Goal: Check status: Check status

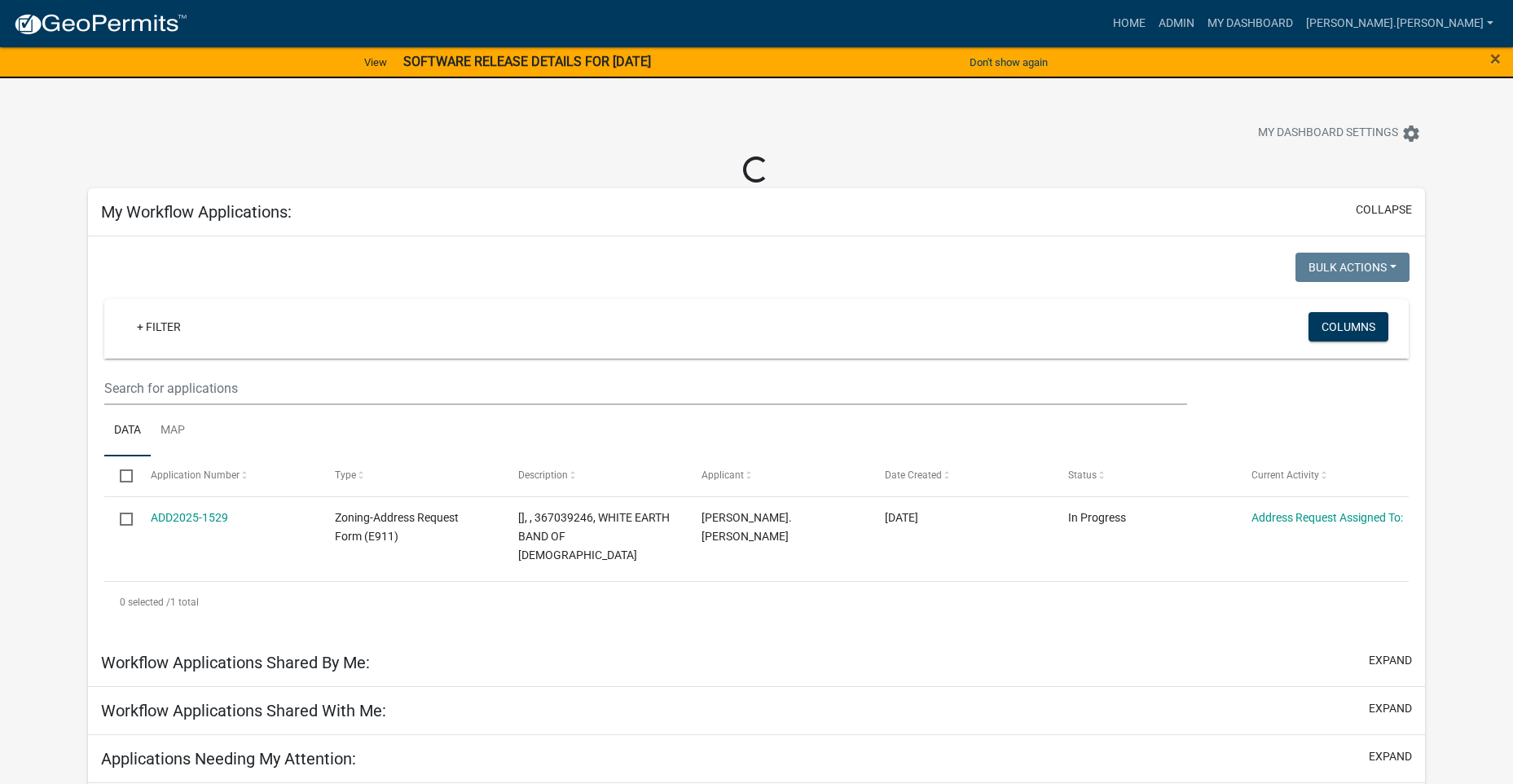
select select "3: 100"
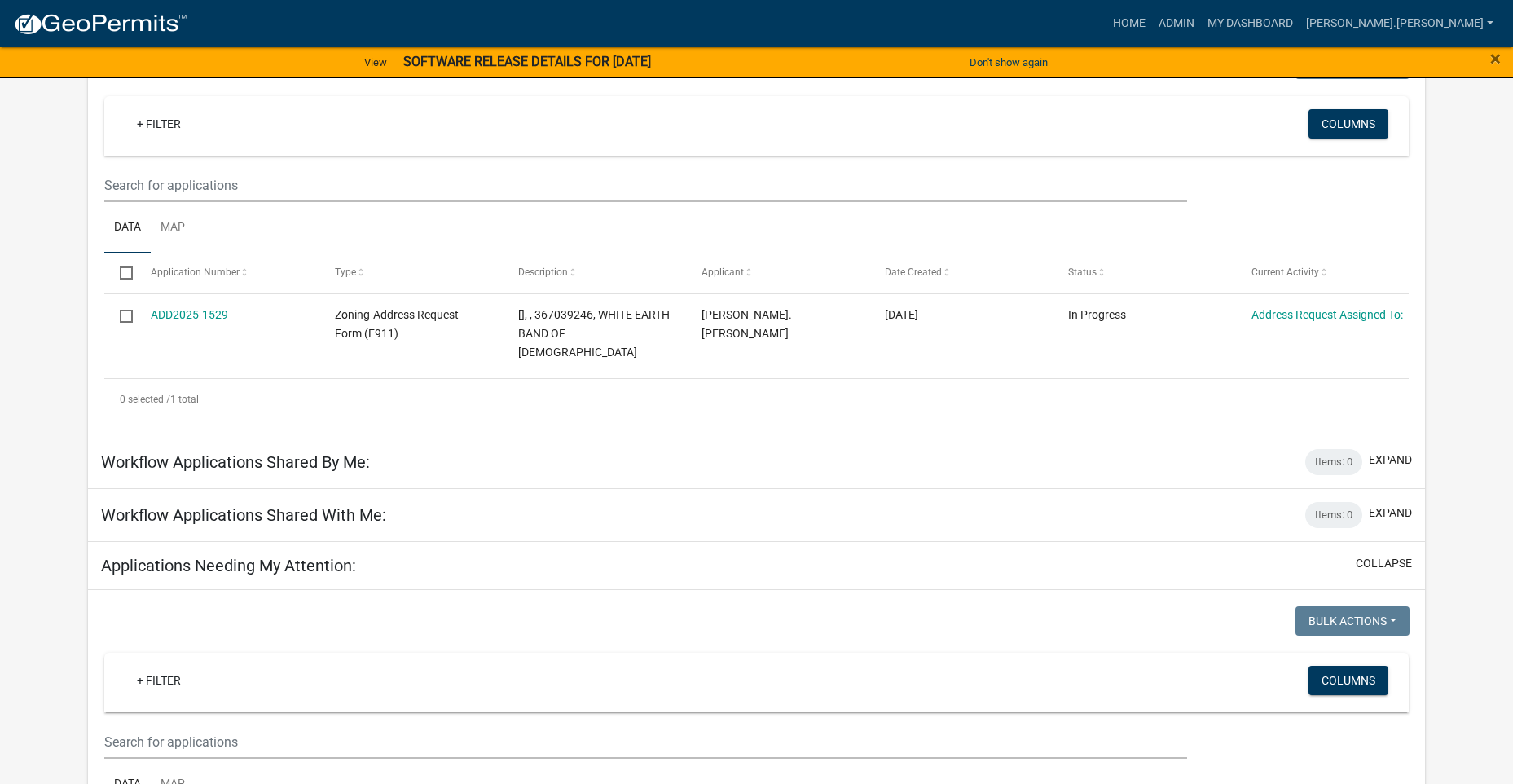
scroll to position [163, 0]
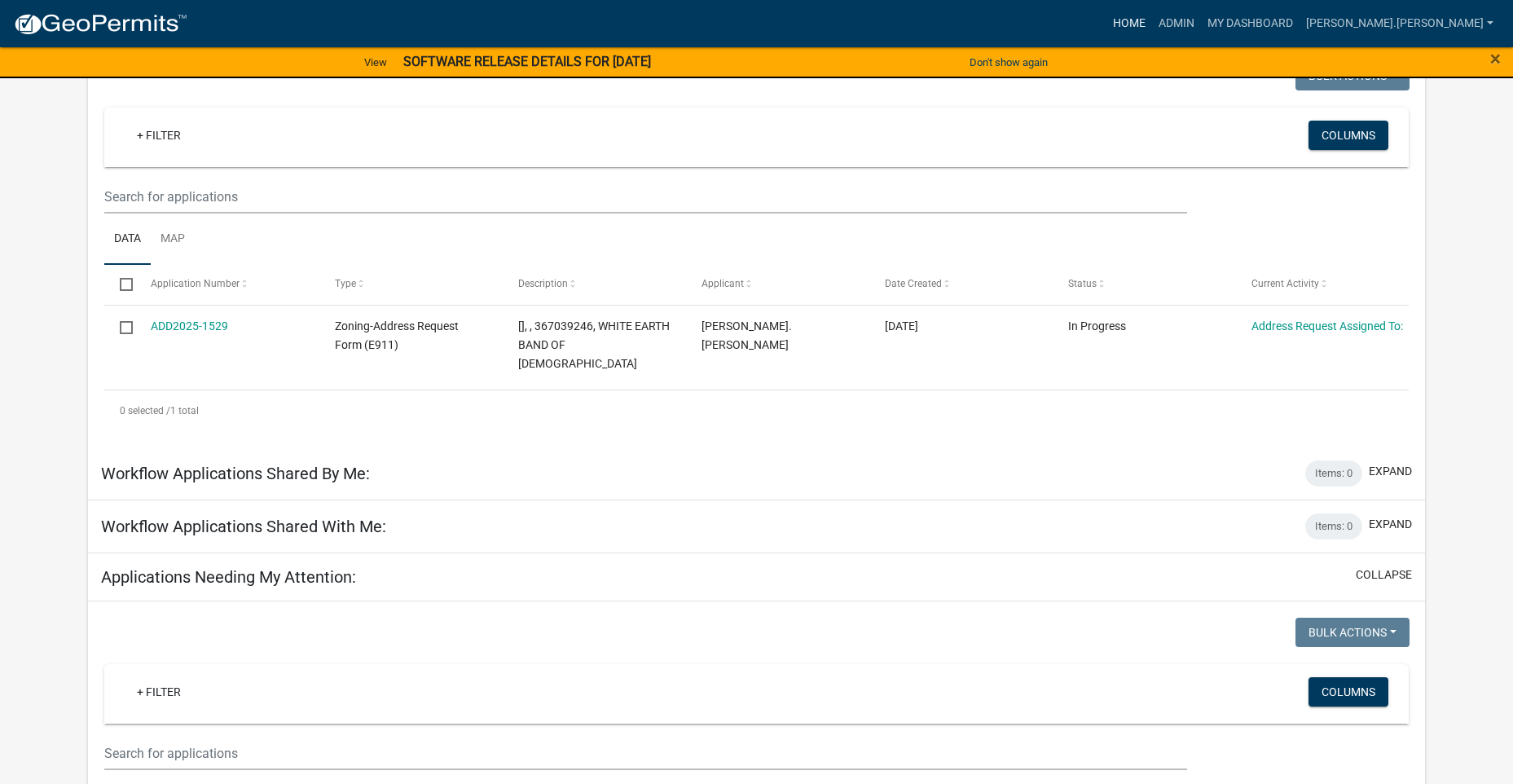
click at [1152, 23] on link "Home" at bounding box center [1129, 23] width 46 height 31
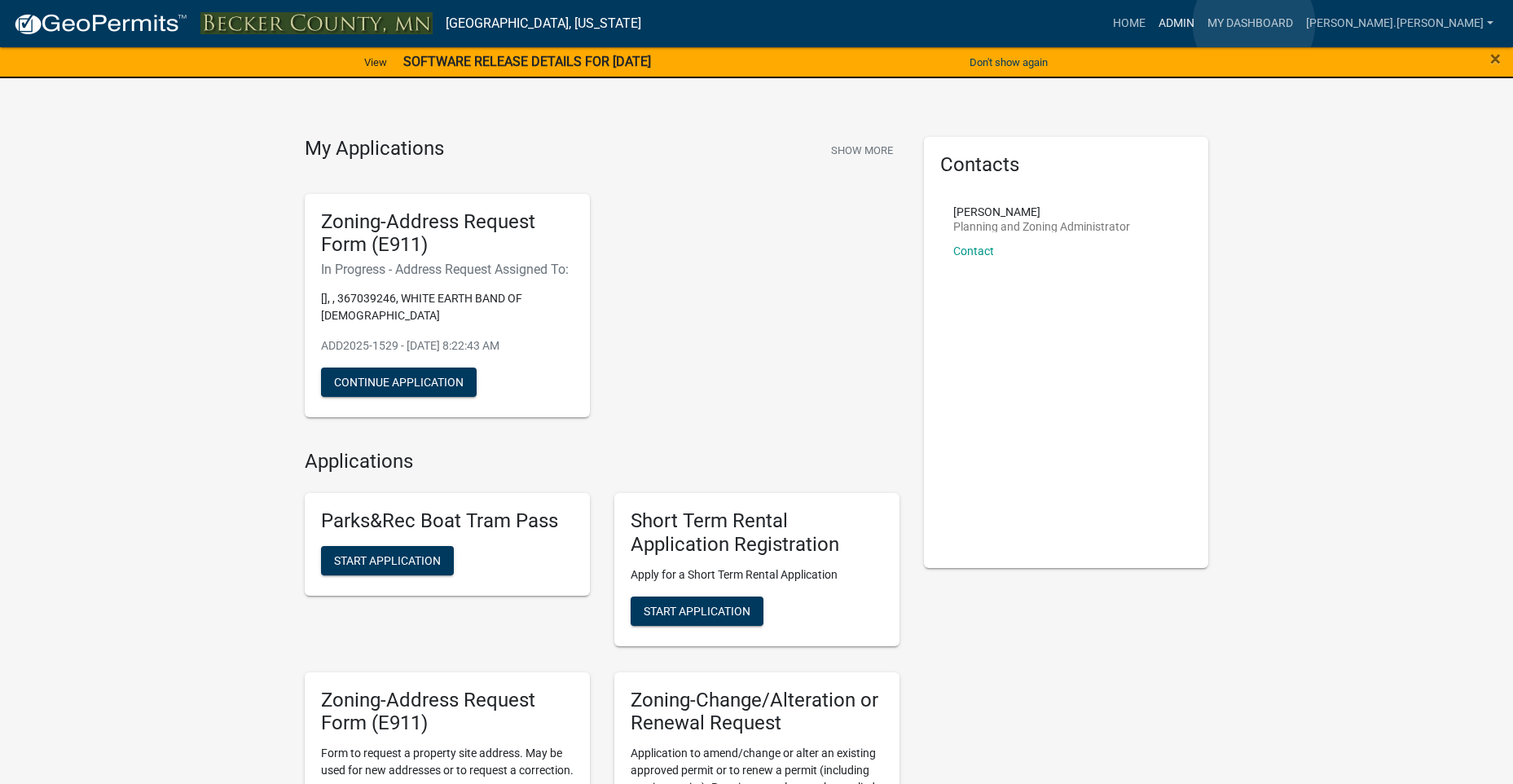
click at [1201, 23] on link "Admin" at bounding box center [1176, 23] width 49 height 31
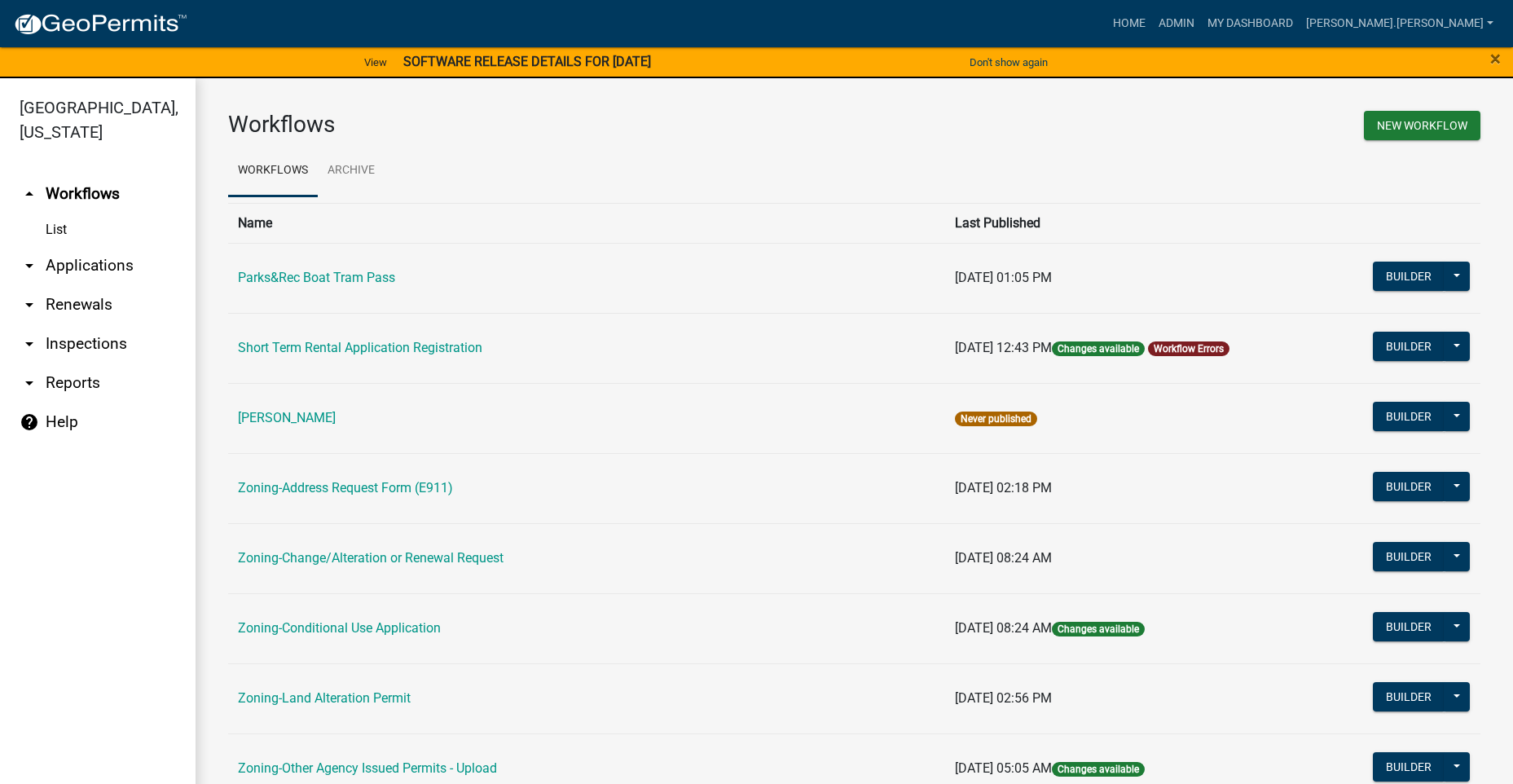
click at [76, 264] on link "arrow_drop_down Applications" at bounding box center [97, 265] width 196 height 39
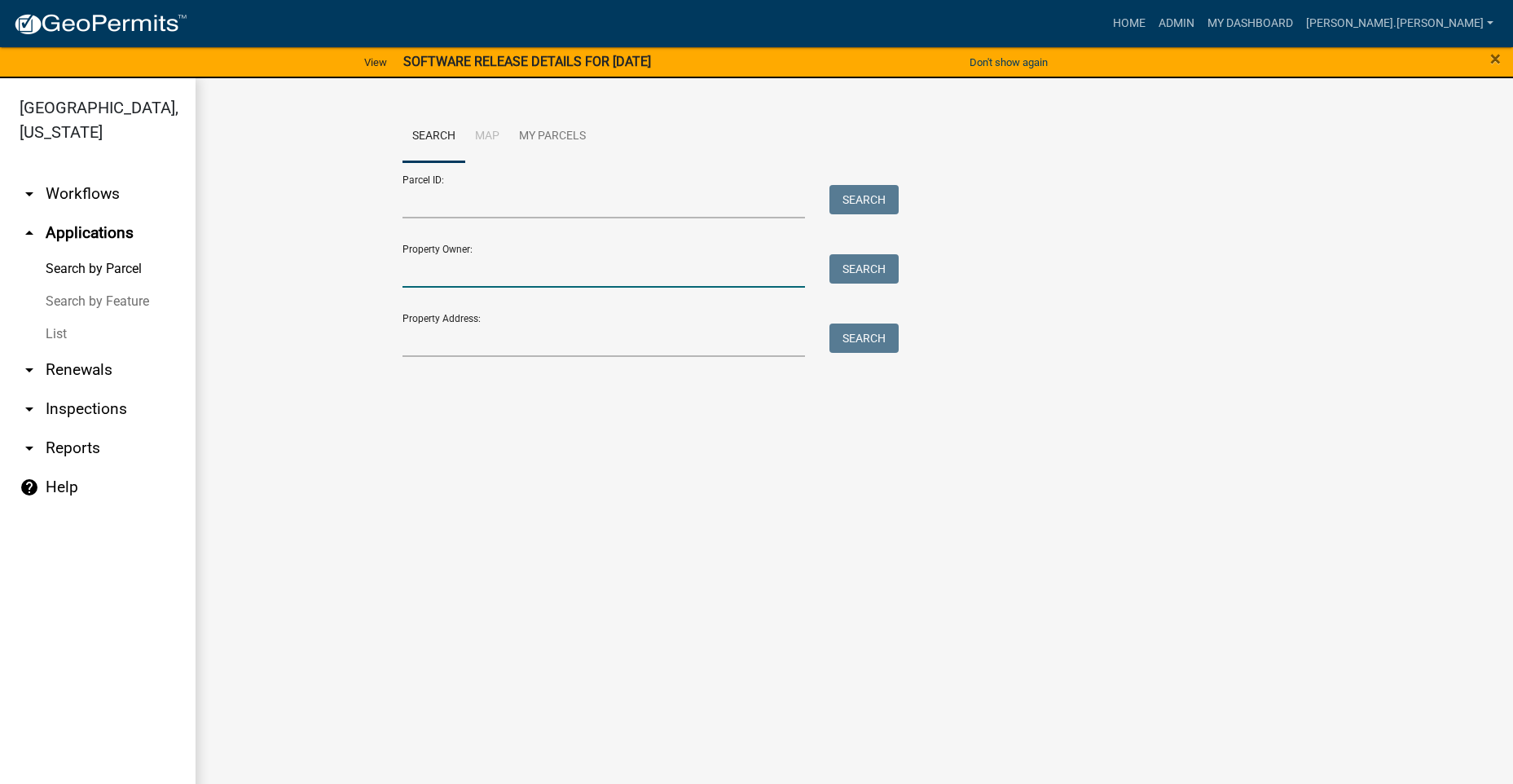
click at [471, 278] on input "Property Owner:" at bounding box center [604, 271] width 403 height 33
type input "[PERSON_NAME]"
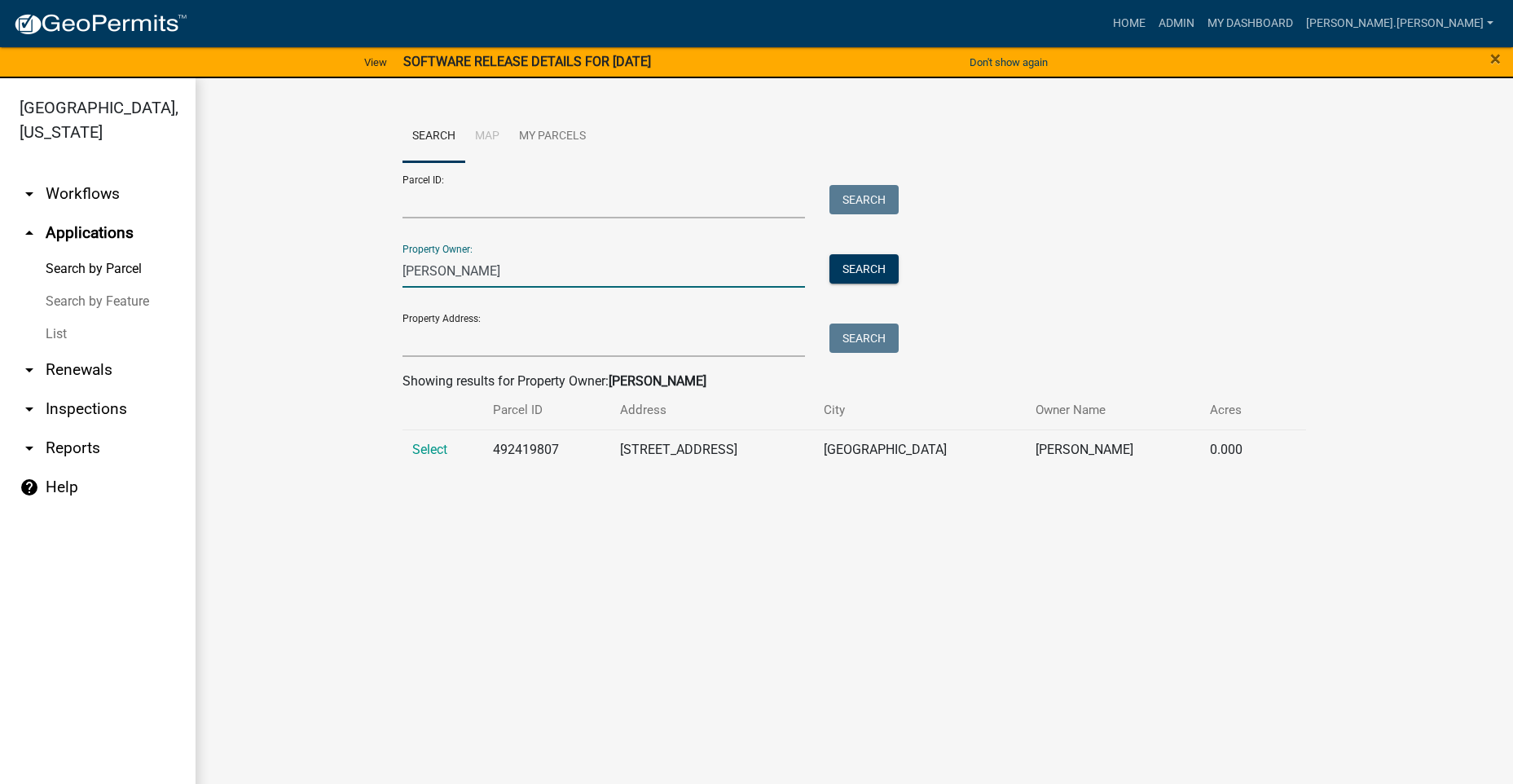
drag, startPoint x: 449, startPoint y: 273, endPoint x: 330, endPoint y: 273, distance: 119.0
click at [374, 273] on wm-workflow-application-search-view "Search Map My Parcels Parcel ID: Search Property Owner: [PERSON_NAME] Search Pr…" at bounding box center [854, 297] width 1252 height 372
click at [63, 331] on link "List" at bounding box center [97, 334] width 196 height 32
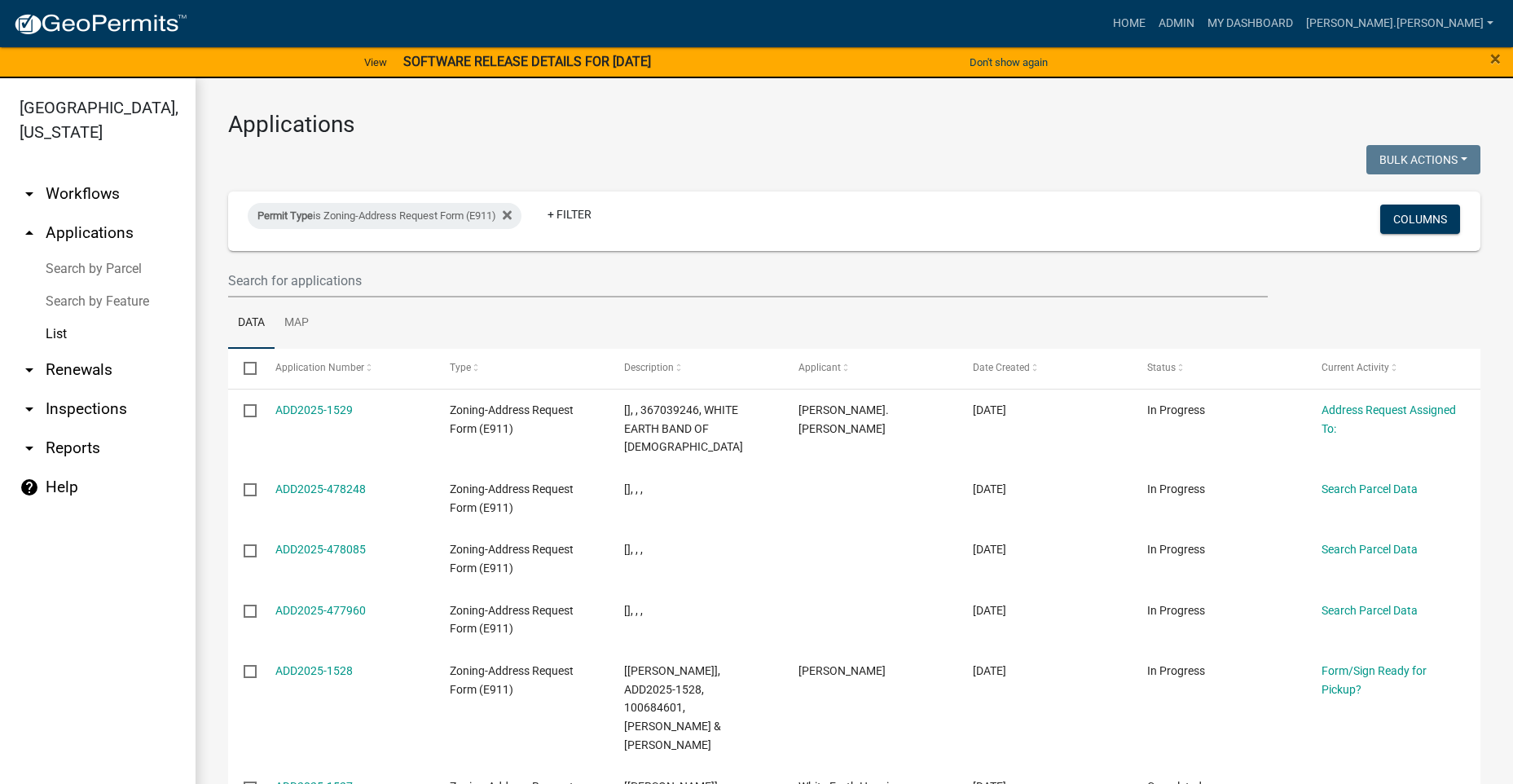
click at [126, 273] on link "Search by Parcel" at bounding box center [97, 269] width 196 height 32
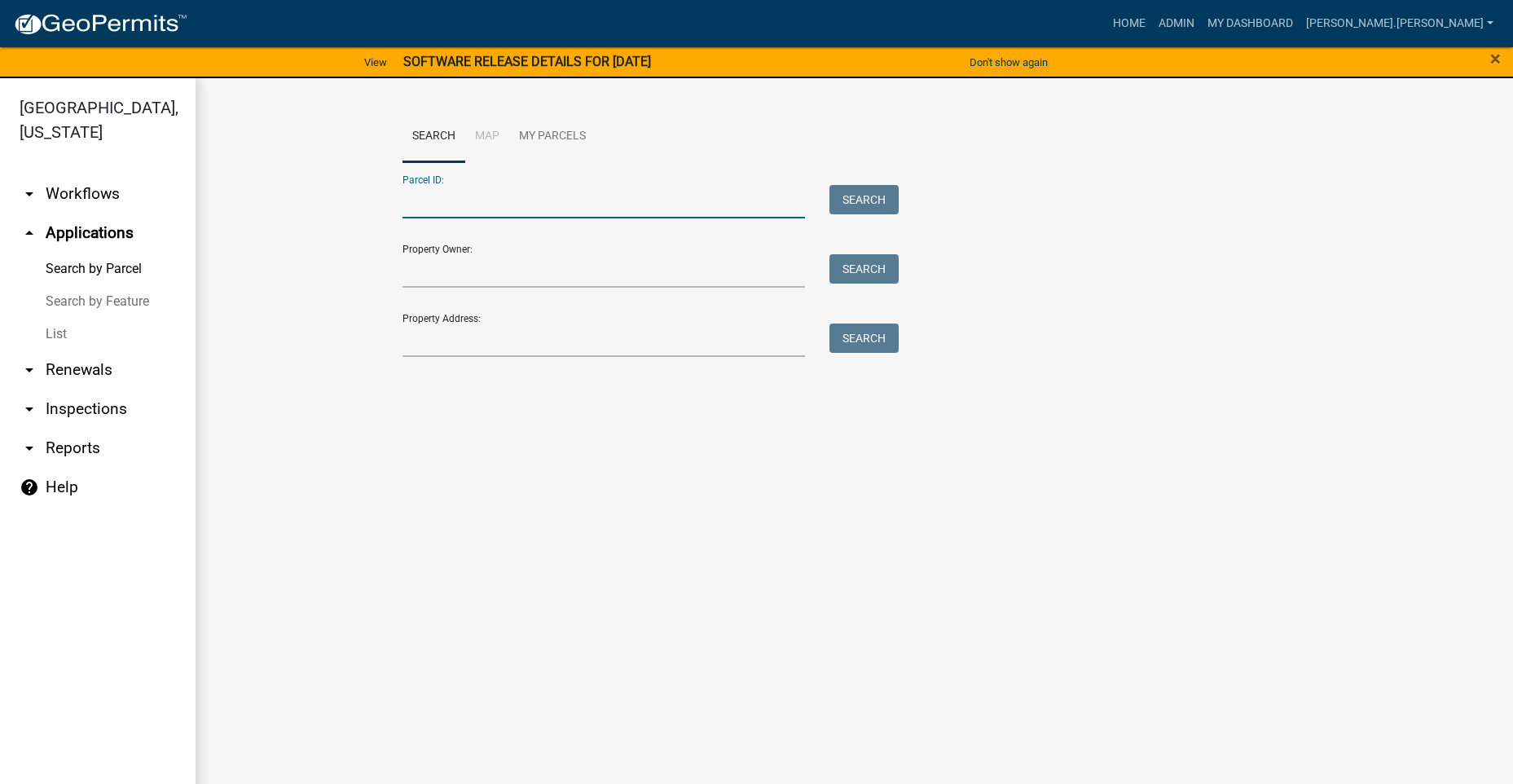
drag, startPoint x: 491, startPoint y: 198, endPoint x: 507, endPoint y: 205, distance: 17.5
click at [491, 198] on input "Parcel ID:" at bounding box center [604, 201] width 403 height 33
click at [457, 263] on input "Property Owner:" at bounding box center [604, 271] width 403 height 33
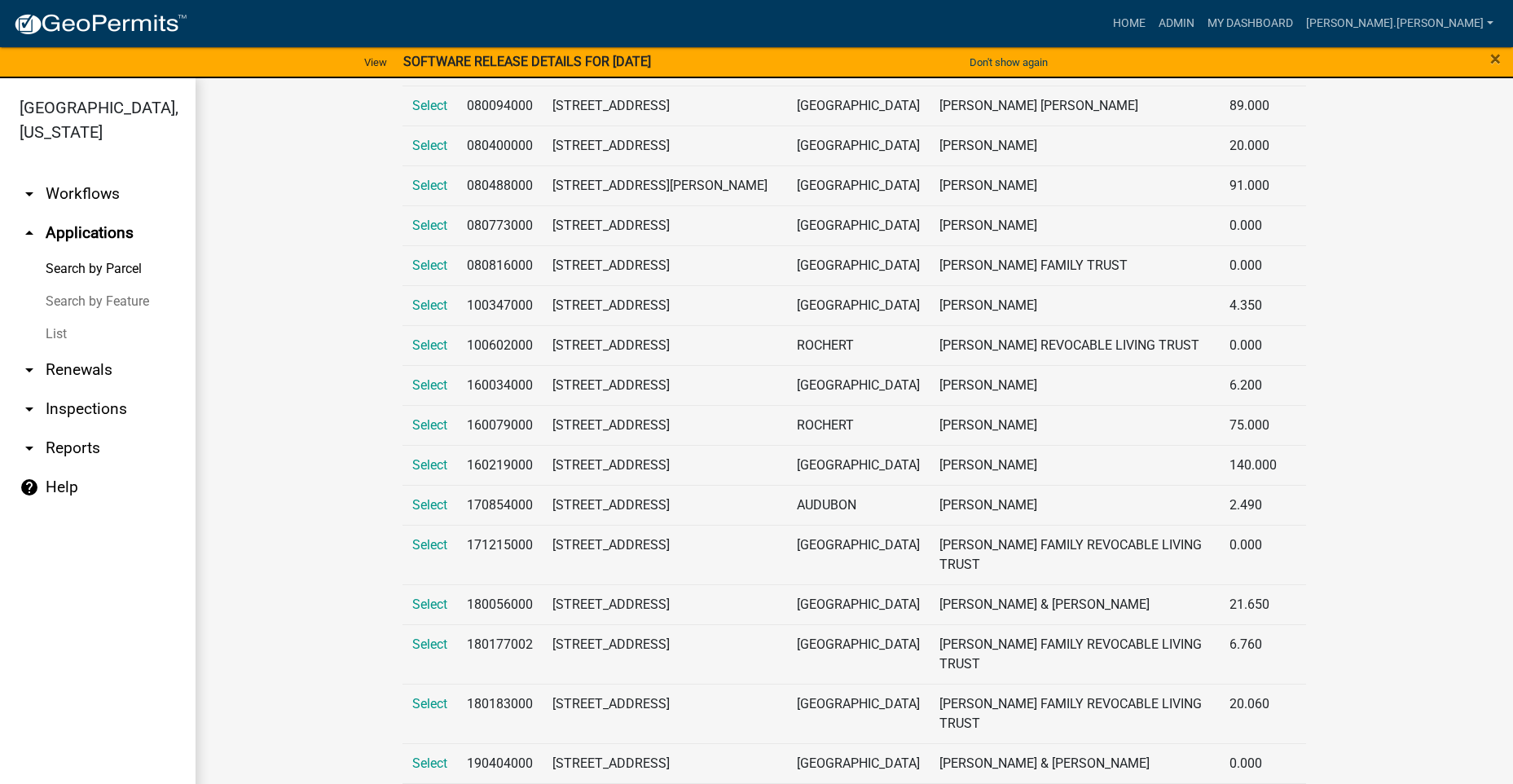
scroll to position [3828, 0]
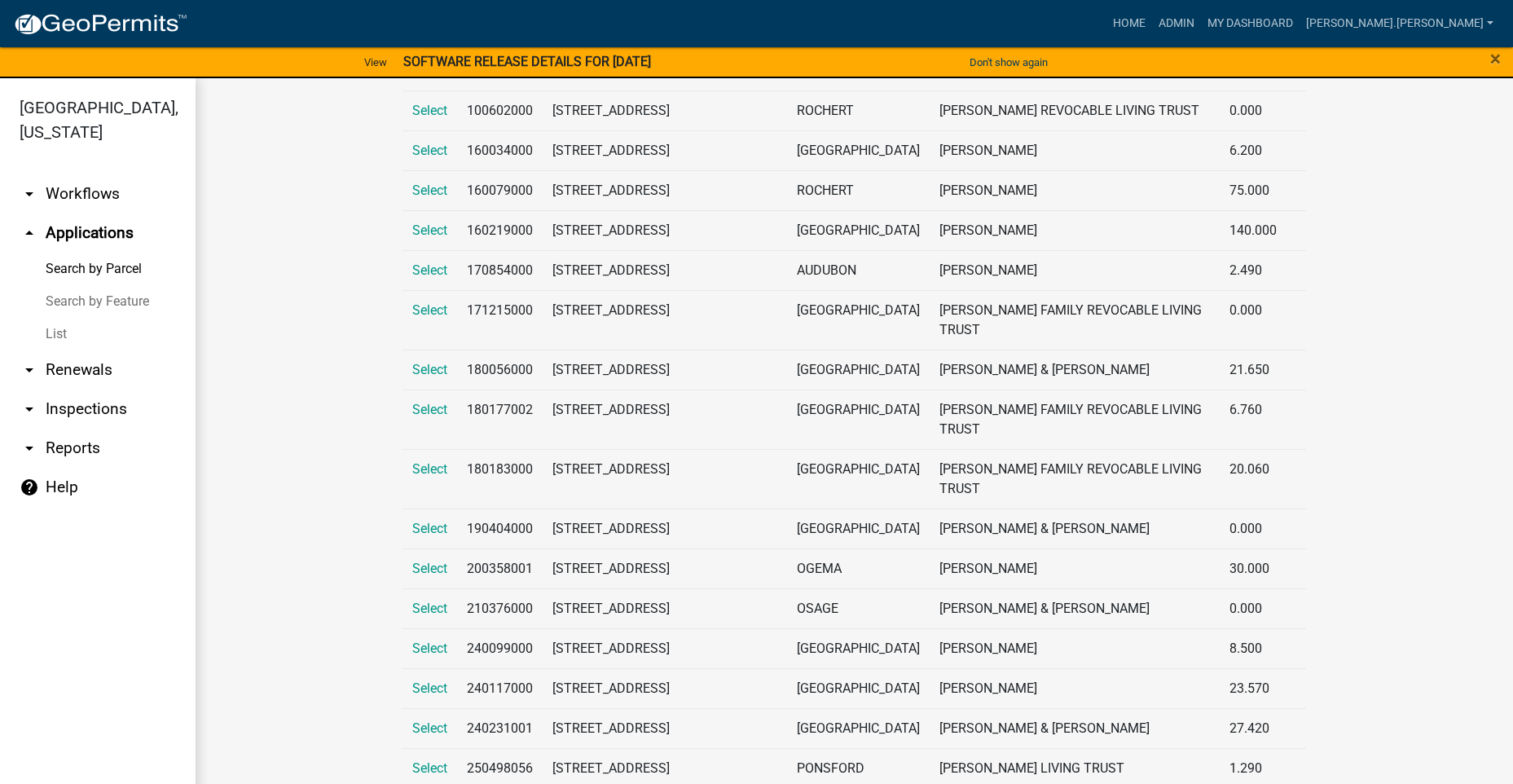
type input "[PERSON_NAME]"
click at [65, 260] on link "Search by Parcel" at bounding box center [97, 269] width 196 height 32
click at [54, 329] on link "List" at bounding box center [97, 334] width 196 height 32
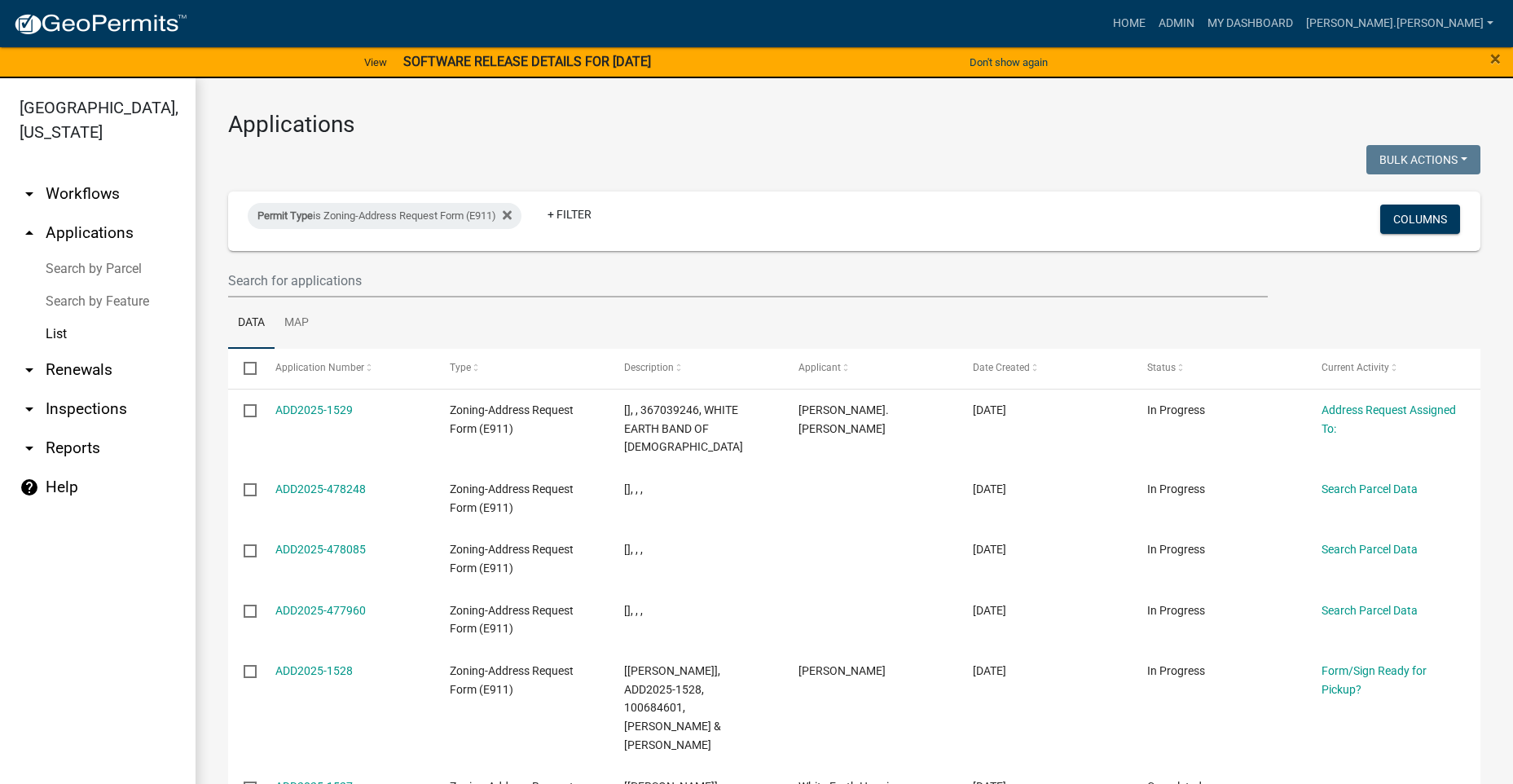
click at [87, 263] on link "Search by Parcel" at bounding box center [97, 269] width 196 height 32
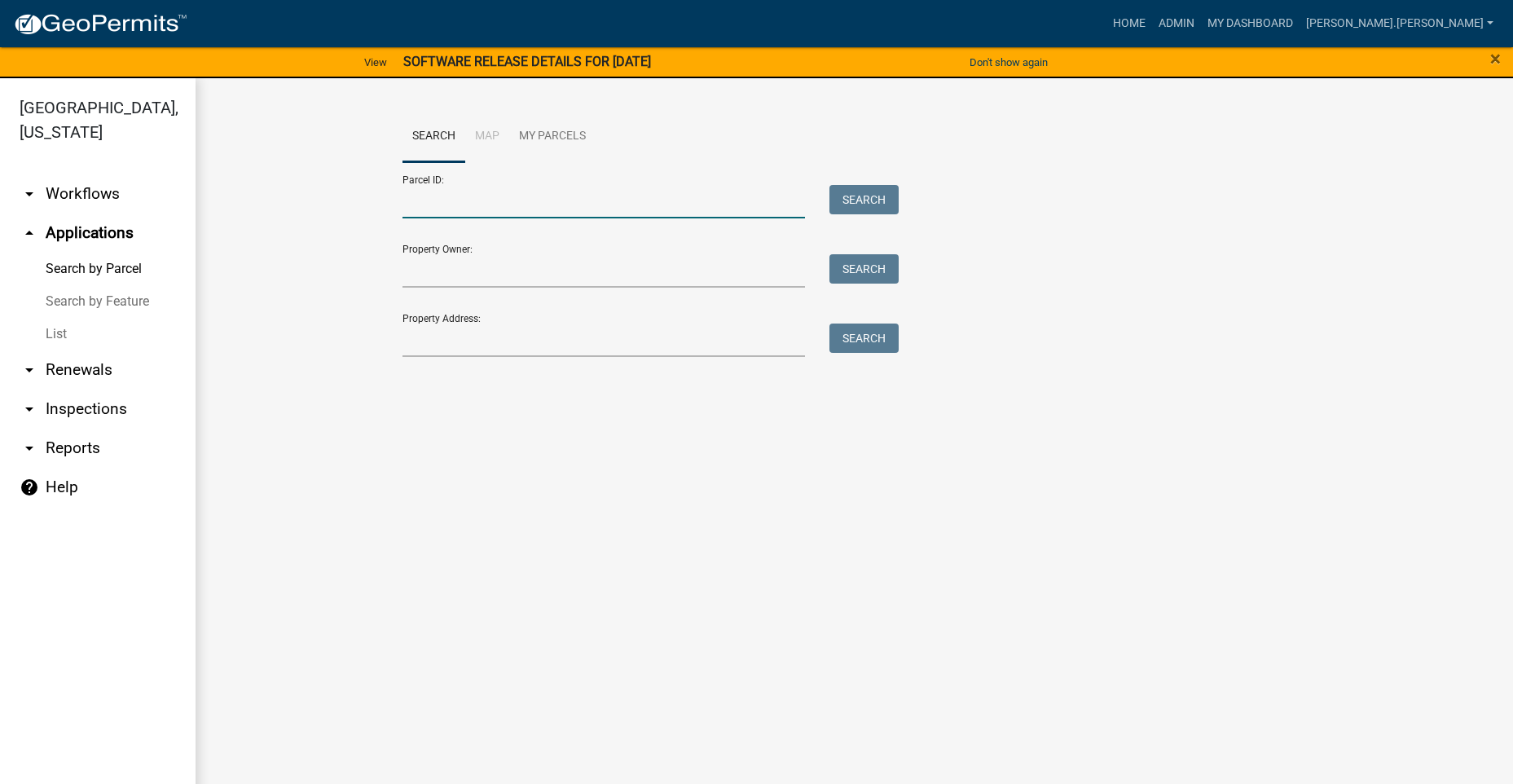
click at [472, 206] on input "Parcel ID:" at bounding box center [604, 201] width 403 height 33
paste input "060833153"
type input "060833153"
drag, startPoint x: 425, startPoint y: 203, endPoint x: 332, endPoint y: 202, distance: 93.0
click at [332, 202] on wm-workflow-application-search-view "Search Map My Parcels Parcel ID: 060833153 Search Property Owner: Search Proper…" at bounding box center [854, 241] width 1252 height 261
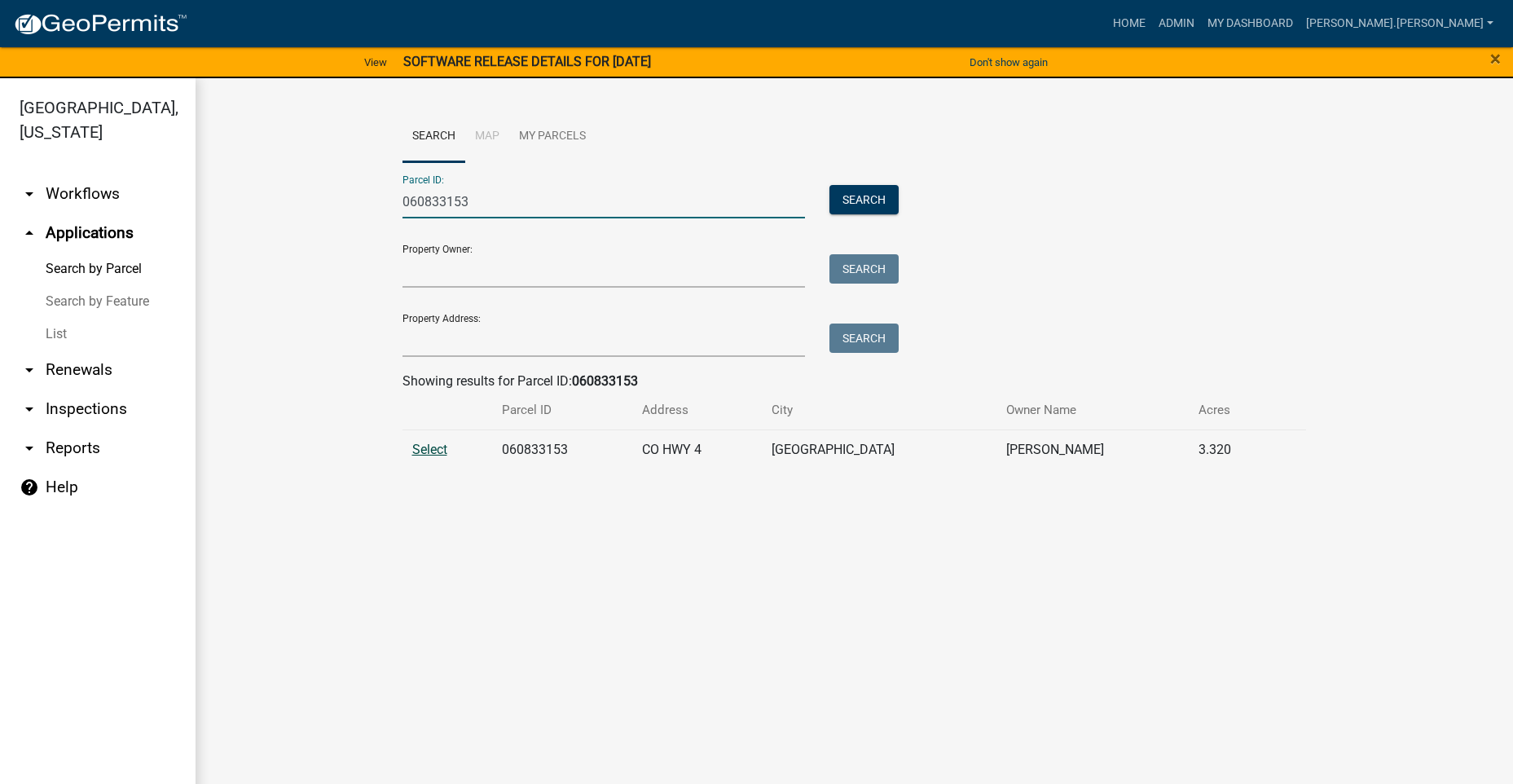
click at [440, 449] on span "Select" at bounding box center [429, 448] width 35 height 15
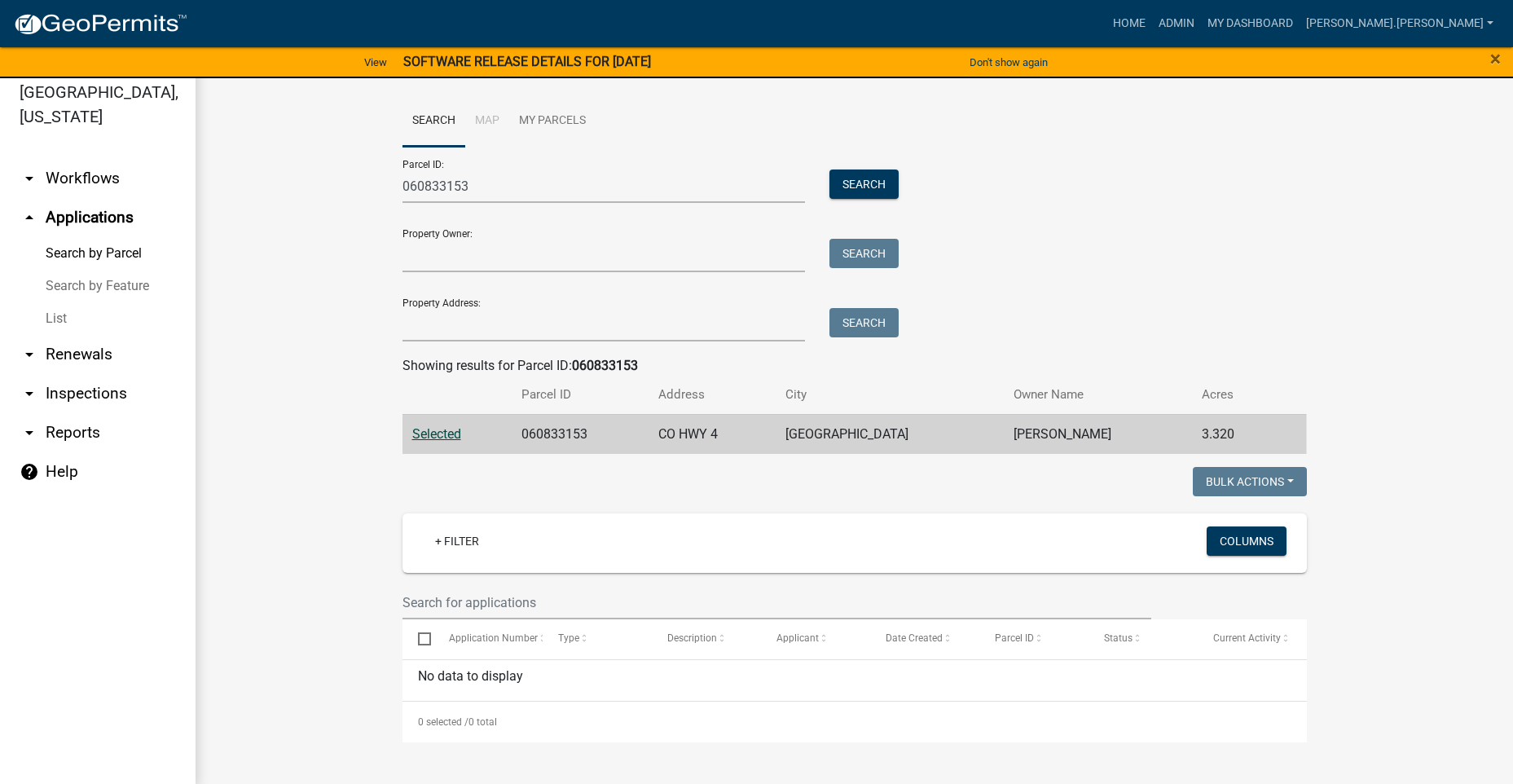
scroll to position [20, 0]
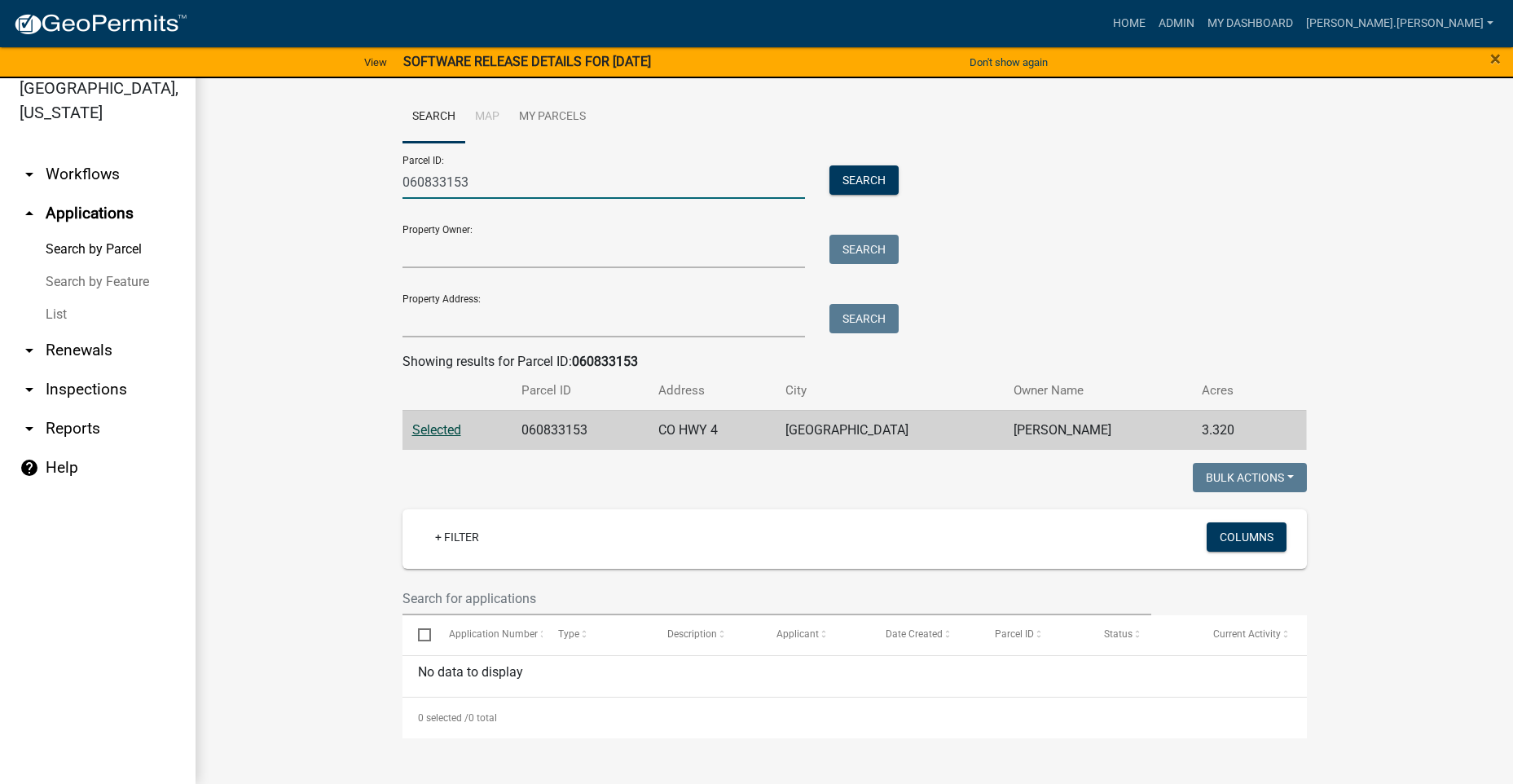
drag, startPoint x: 482, startPoint y: 185, endPoint x: 277, endPoint y: 185, distance: 205.0
click at [277, 185] on wm-workflow-application-search-view "Search Map My Parcels Parcel ID: 060833153 Search Property Owner: Search Proper…" at bounding box center [854, 414] width 1252 height 647
paste input "060833150"
drag, startPoint x: 427, startPoint y: 180, endPoint x: 298, endPoint y: 189, distance: 129.3
click at [324, 193] on wm-workflow-application-search-view "Search Map My Parcels Parcel ID: 060833150 Search Property Owner: Search Proper…" at bounding box center [854, 414] width 1252 height 647
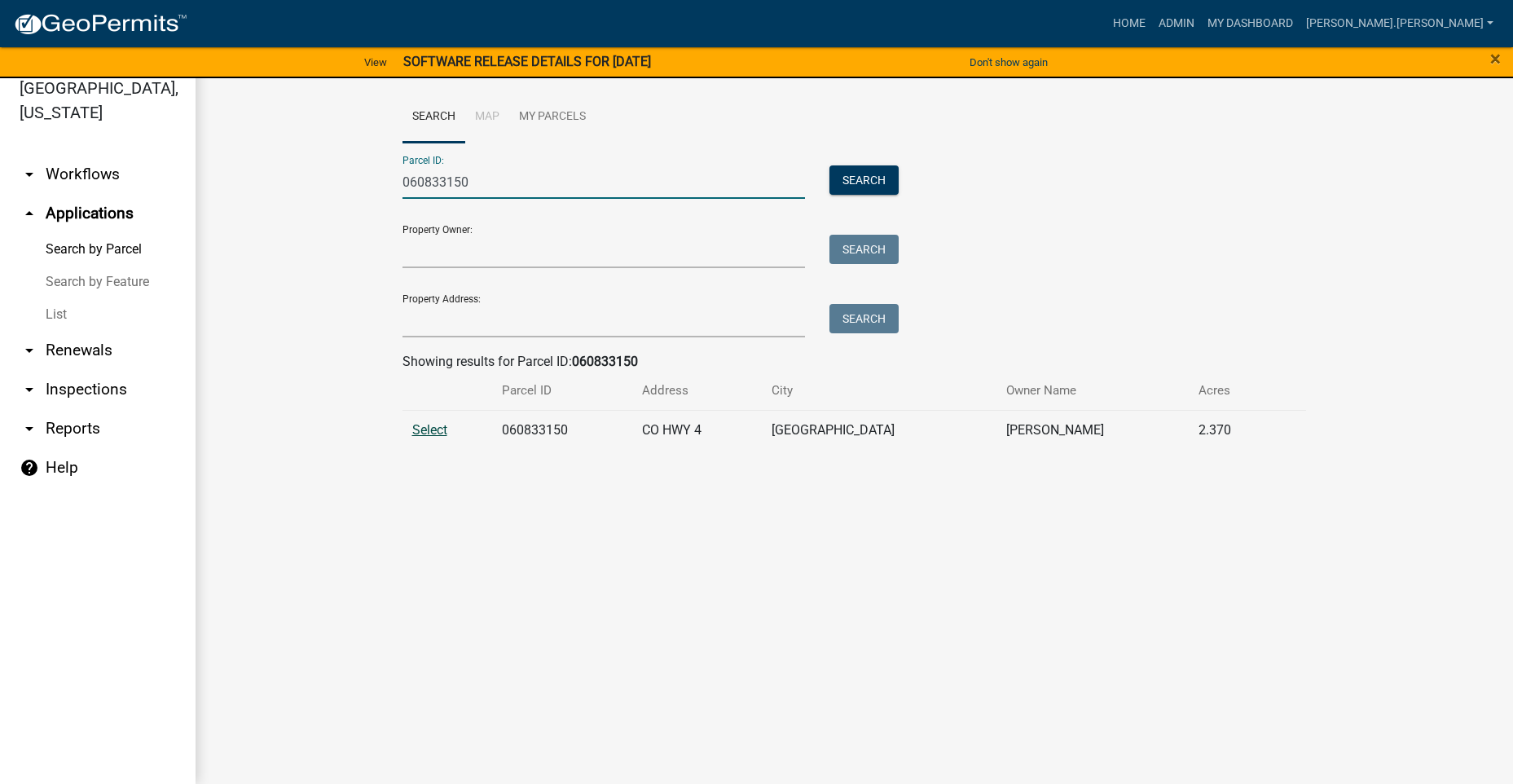
type input "060833150"
click at [423, 429] on span "Select" at bounding box center [429, 429] width 35 height 15
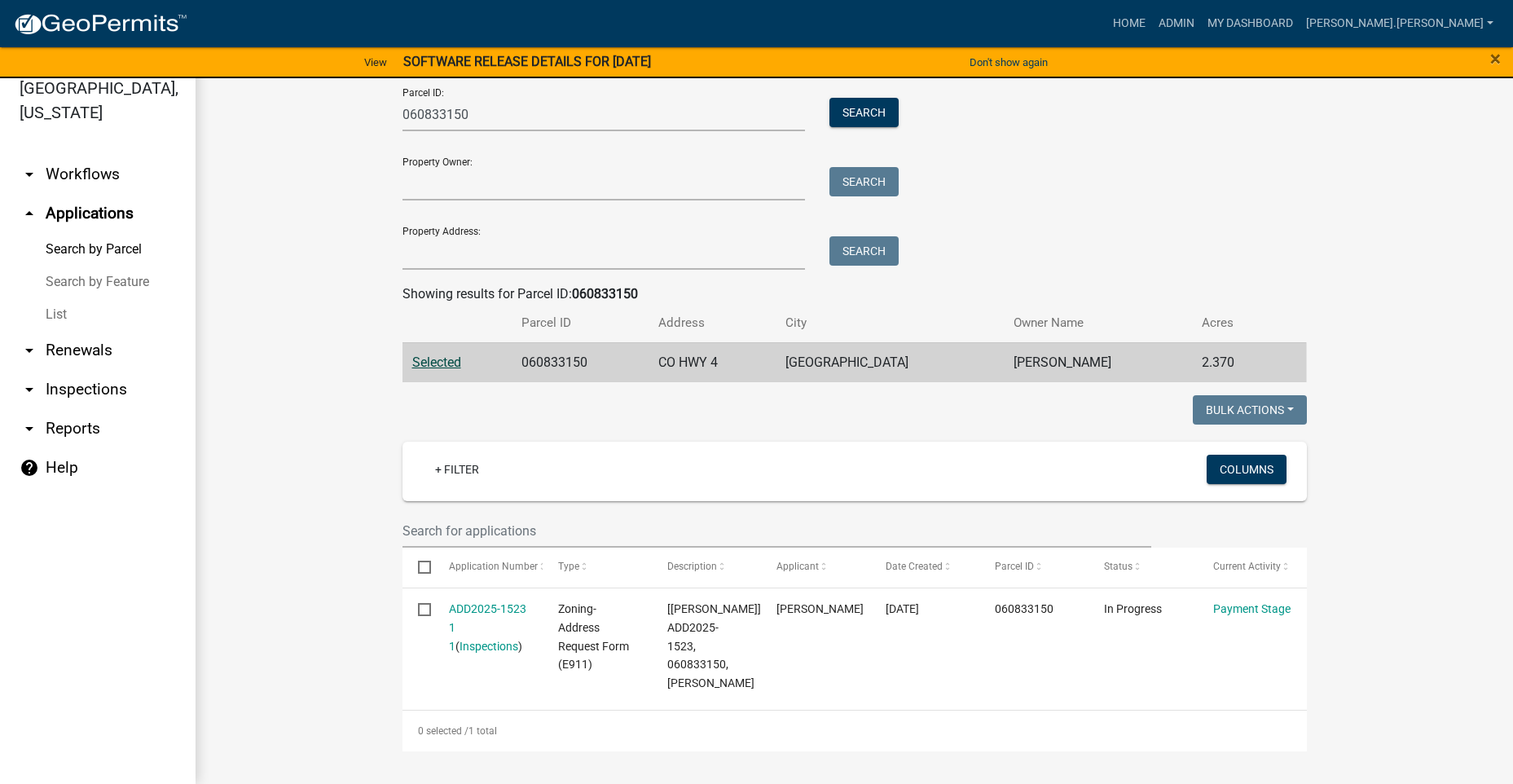
scroll to position [105, 0]
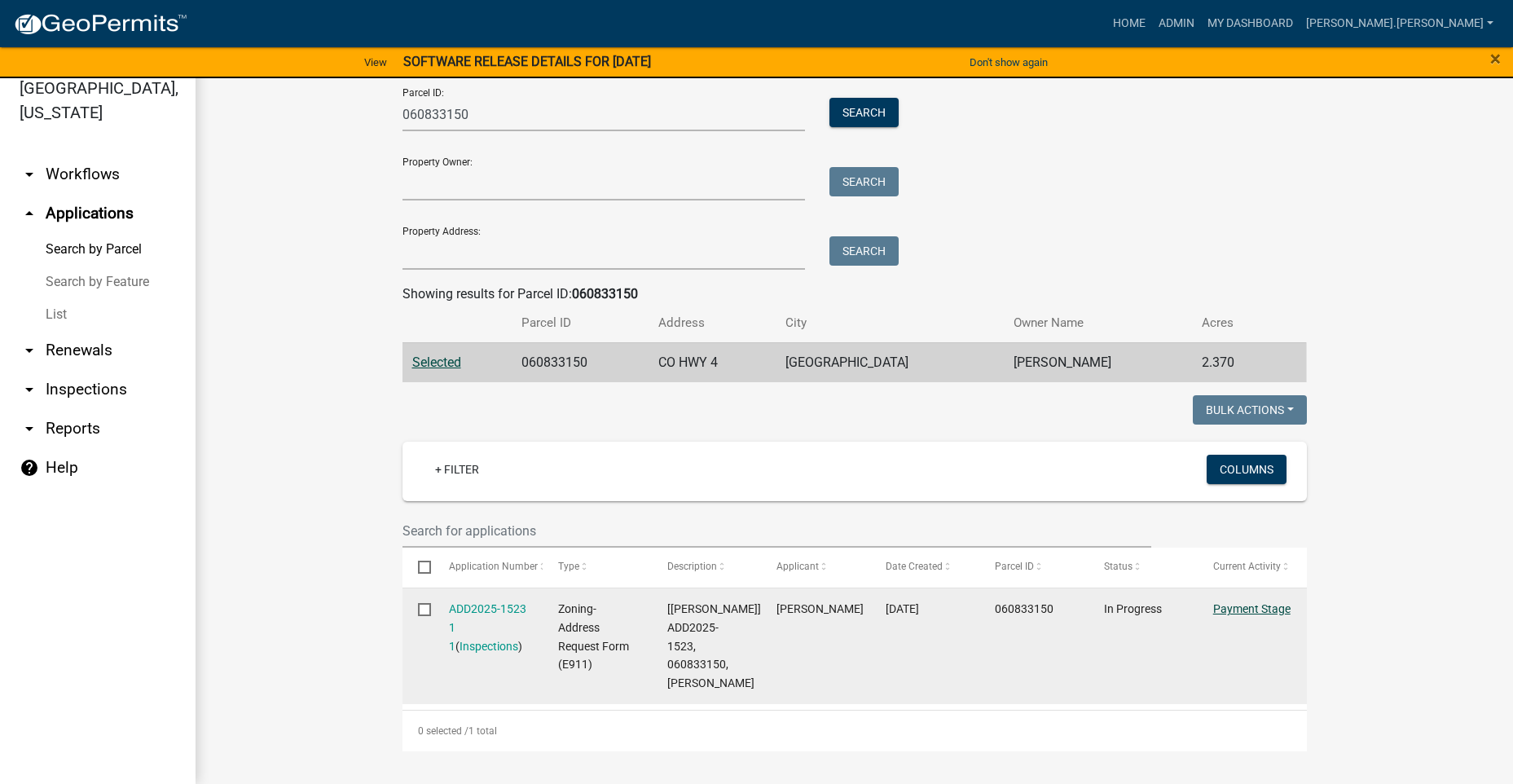
click at [1250, 602] on link "Payment Stage" at bounding box center [1251, 608] width 78 height 13
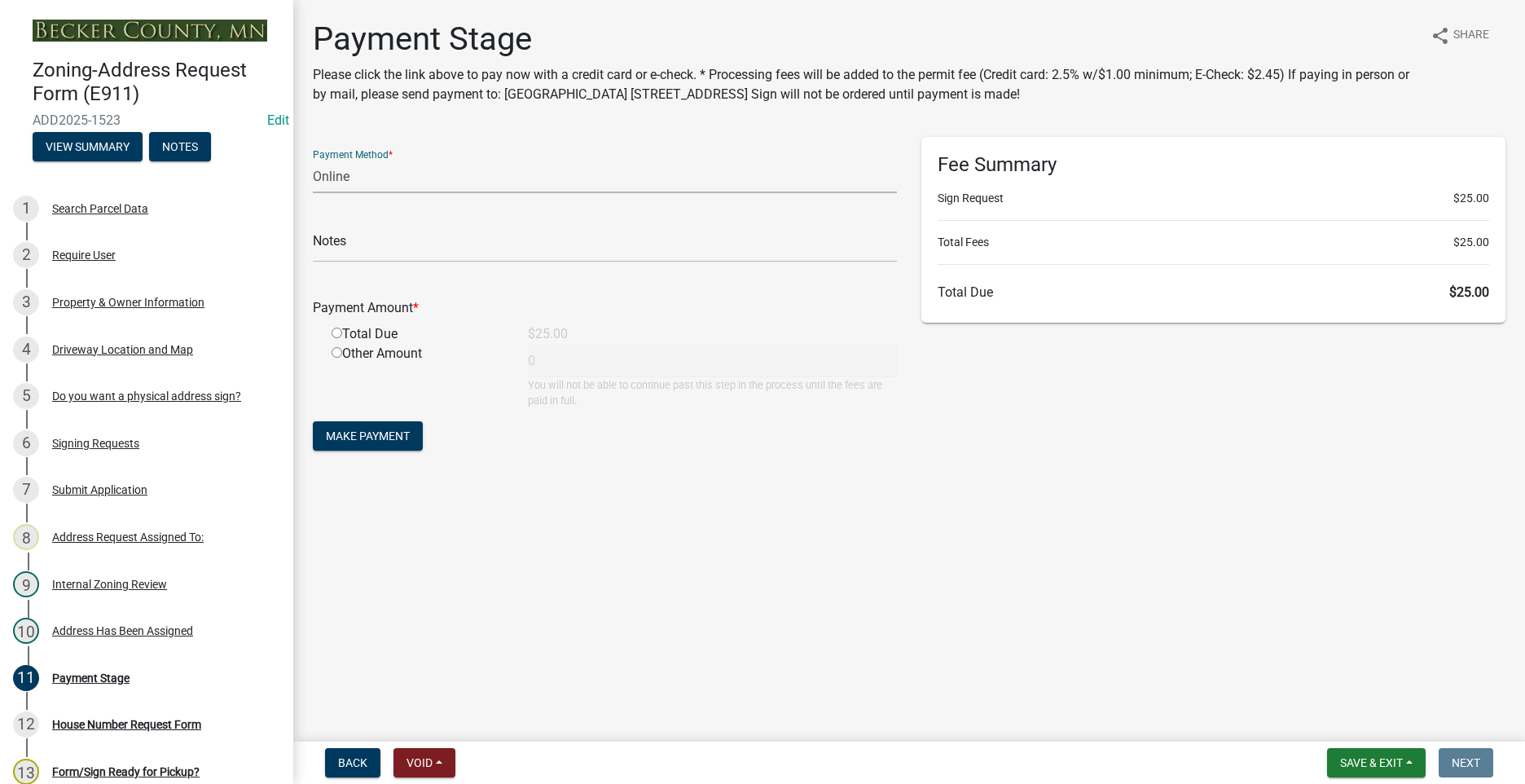
click at [381, 176] on select "Credit Card POS Check Cash Online" at bounding box center [605, 176] width 584 height 33
select select "0: 2"
click at [313, 160] on select "Credit Card POS Check Cash Online" at bounding box center [605, 176] width 584 height 33
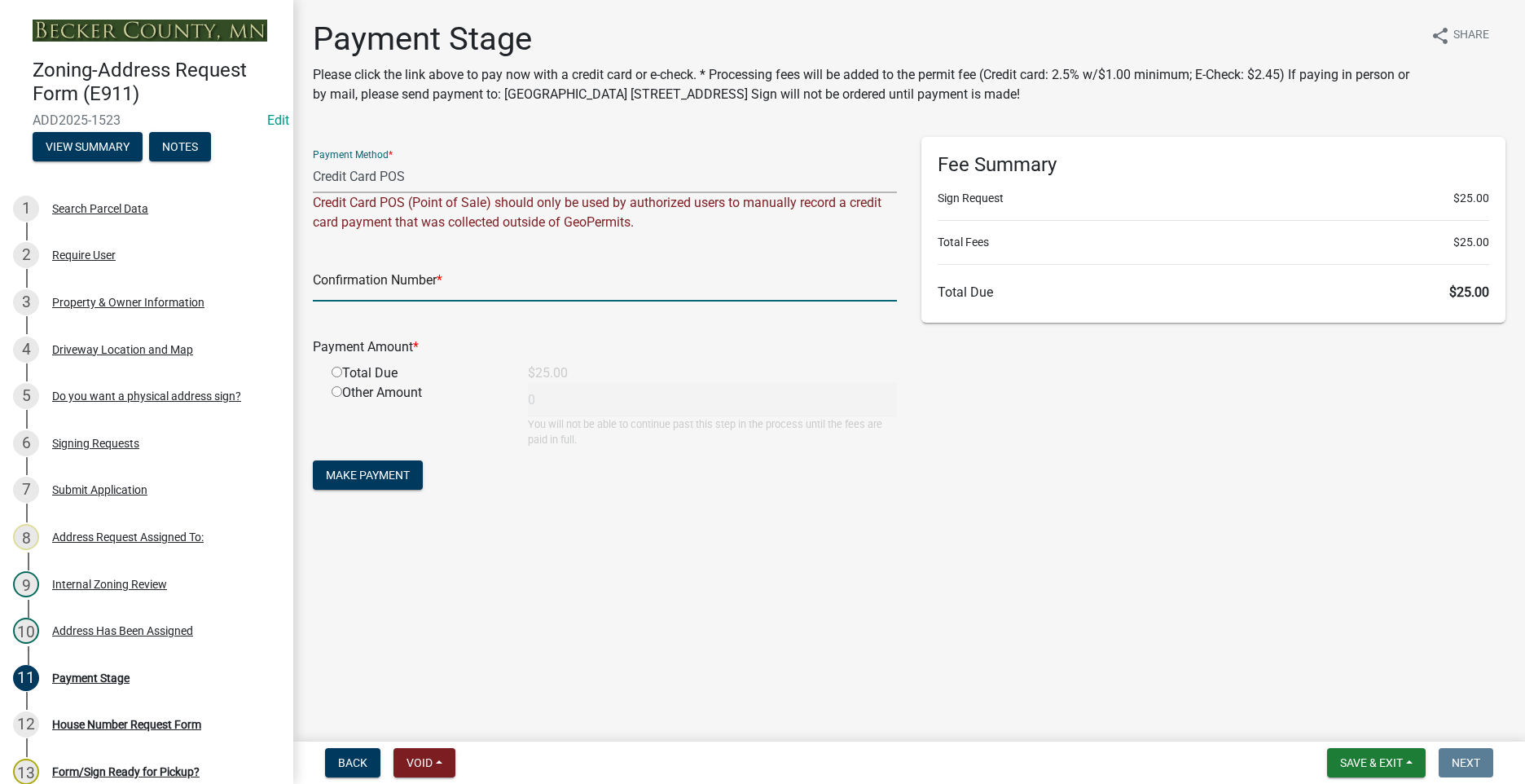
click at [382, 282] on input "text" at bounding box center [605, 284] width 584 height 33
type input "1034141125"
click at [335, 372] on input "radio" at bounding box center [337, 372] width 11 height 11
radio input "true"
type input "25"
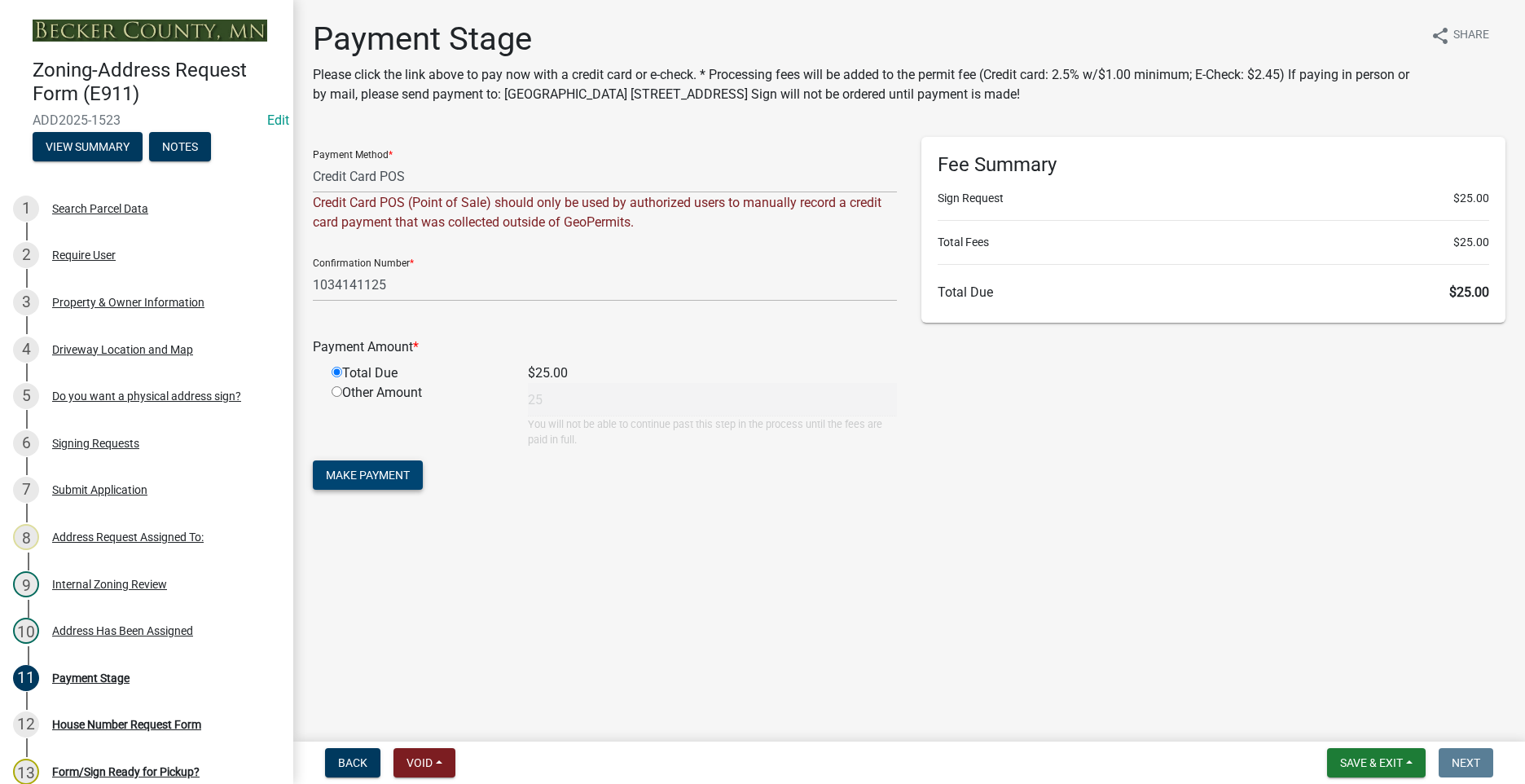
click at [405, 470] on span "Make Payment" at bounding box center [367, 475] width 84 height 13
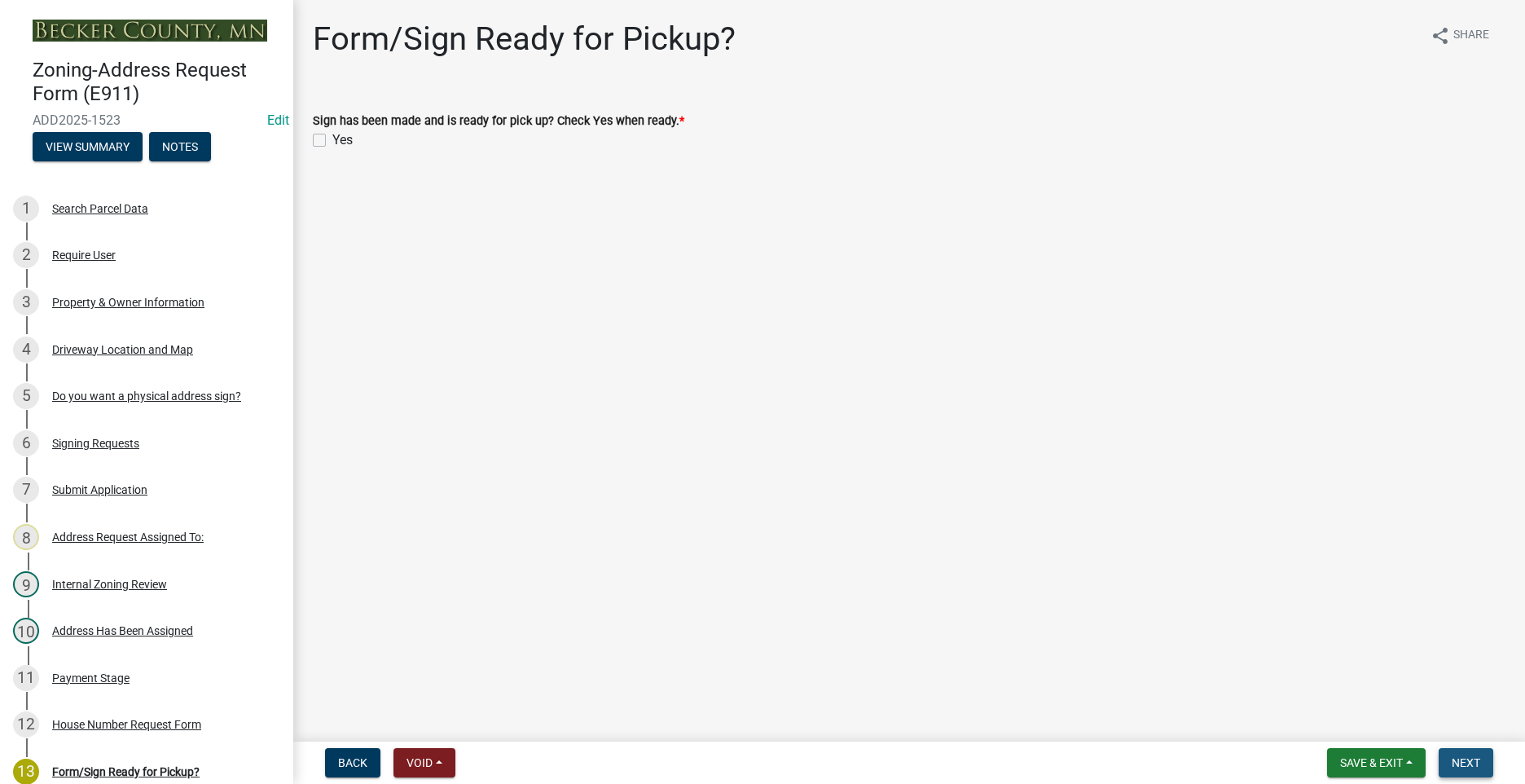
click at [1450, 755] on button "Next" at bounding box center [1465, 762] width 54 height 30
click at [1418, 770] on button "Save & Exit" at bounding box center [1376, 762] width 98 height 30
click at [1374, 722] on button "Save & Exit" at bounding box center [1361, 719] width 130 height 39
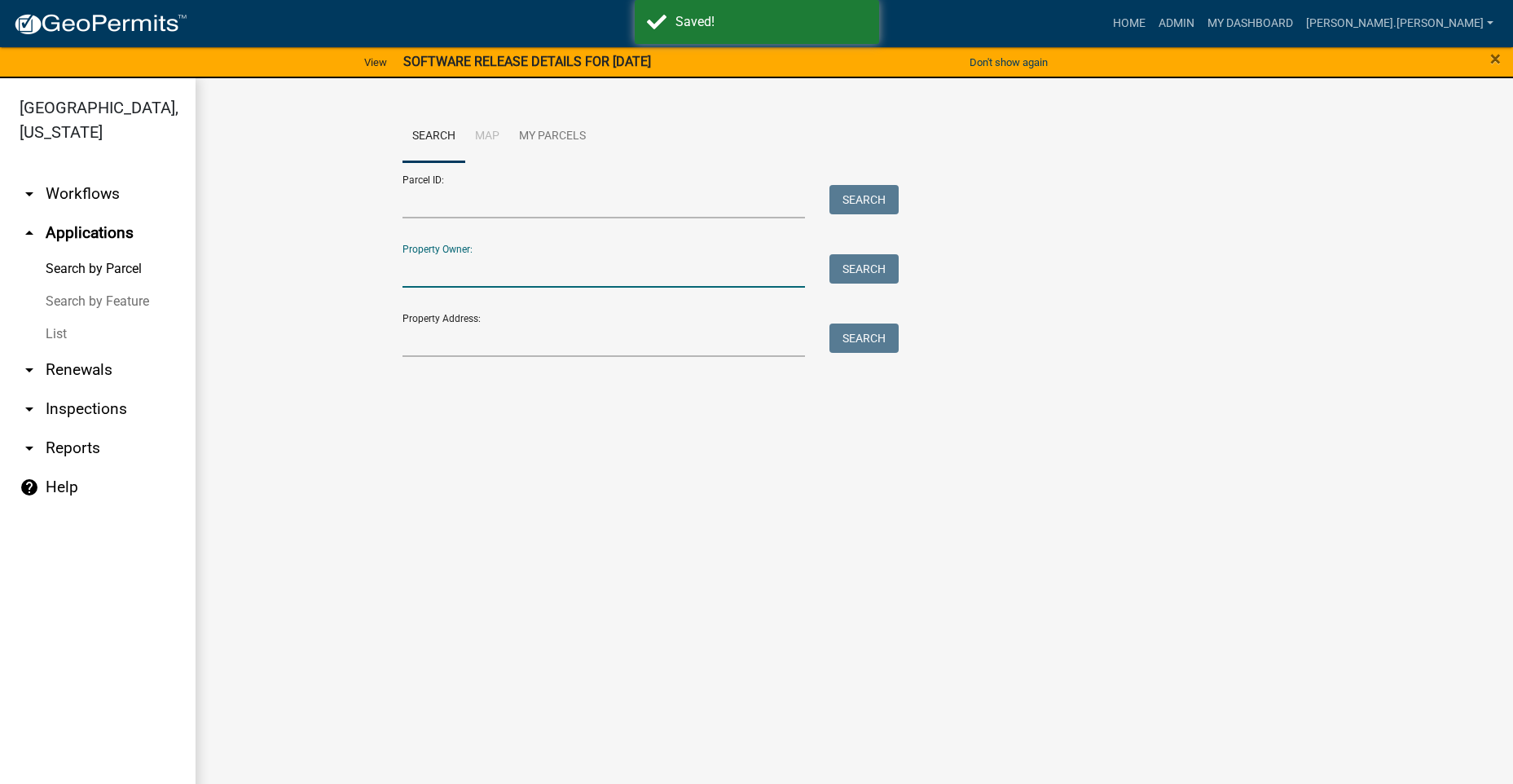
click at [509, 263] on input "Property Owner:" at bounding box center [604, 271] width 403 height 33
click at [498, 209] on input "Parcel ID:" at bounding box center [604, 201] width 403 height 33
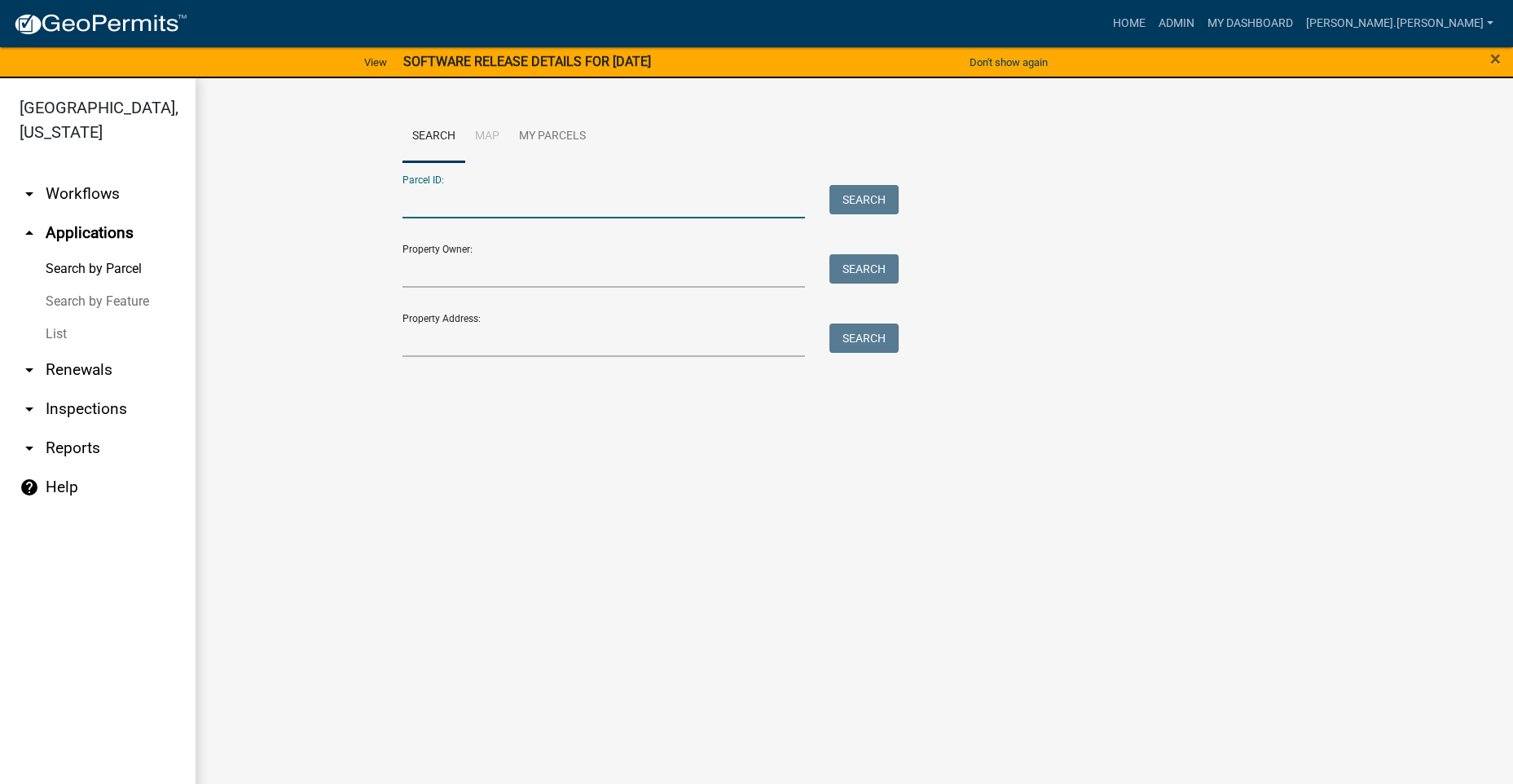
paste input "060833150"
drag, startPoint x: 426, startPoint y: 201, endPoint x: 158, endPoint y: 191, distance: 268.2
click at [192, 203] on div "[GEOGRAPHIC_DATA], [US_STATE] arrow_drop_down Workflows List arrow_drop_up Appl…" at bounding box center [756, 441] width 1513 height 725
type input "060833150"
click at [862, 206] on button "Search" at bounding box center [863, 199] width 69 height 30
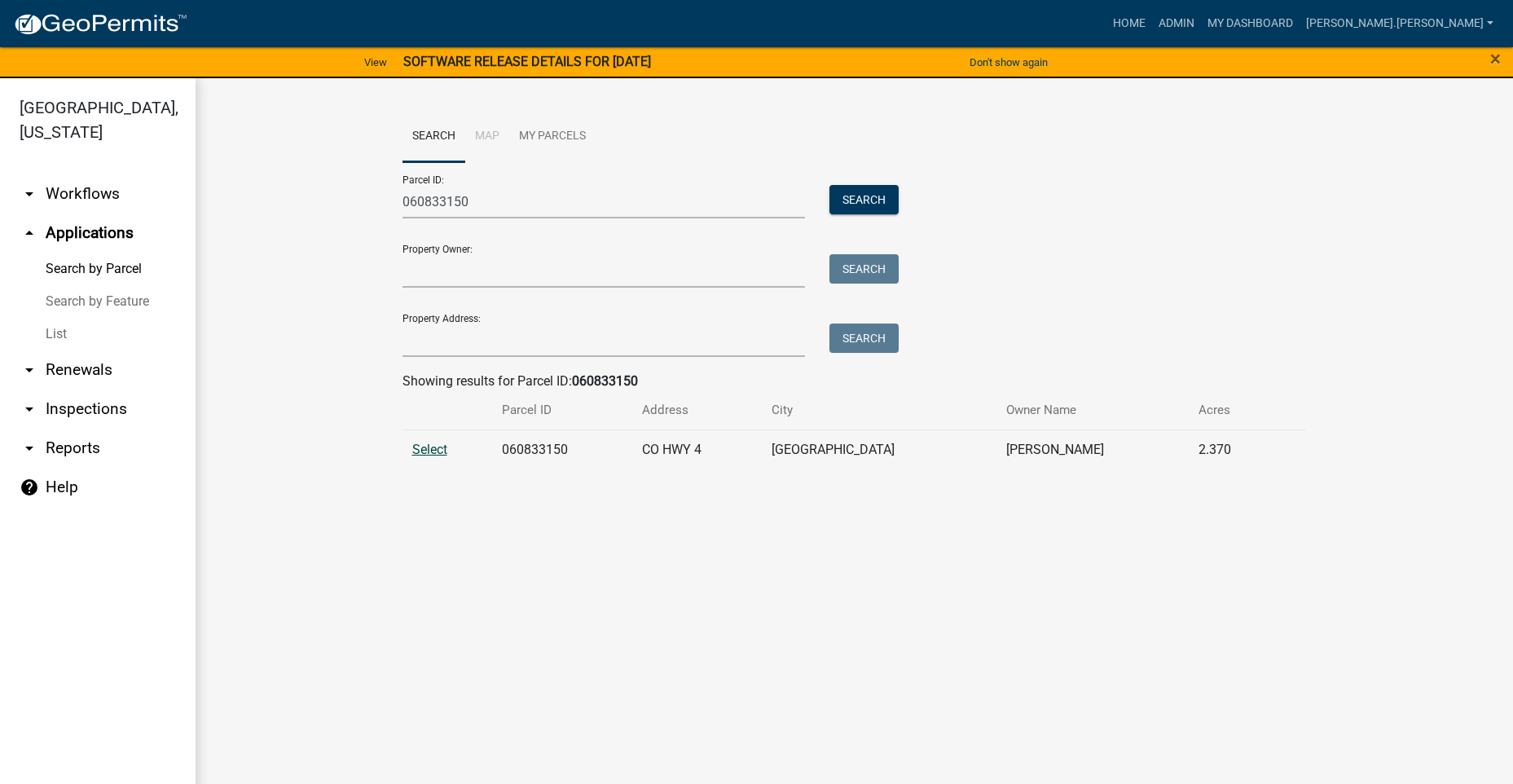
click at [443, 457] on span "Select" at bounding box center [429, 448] width 35 height 15
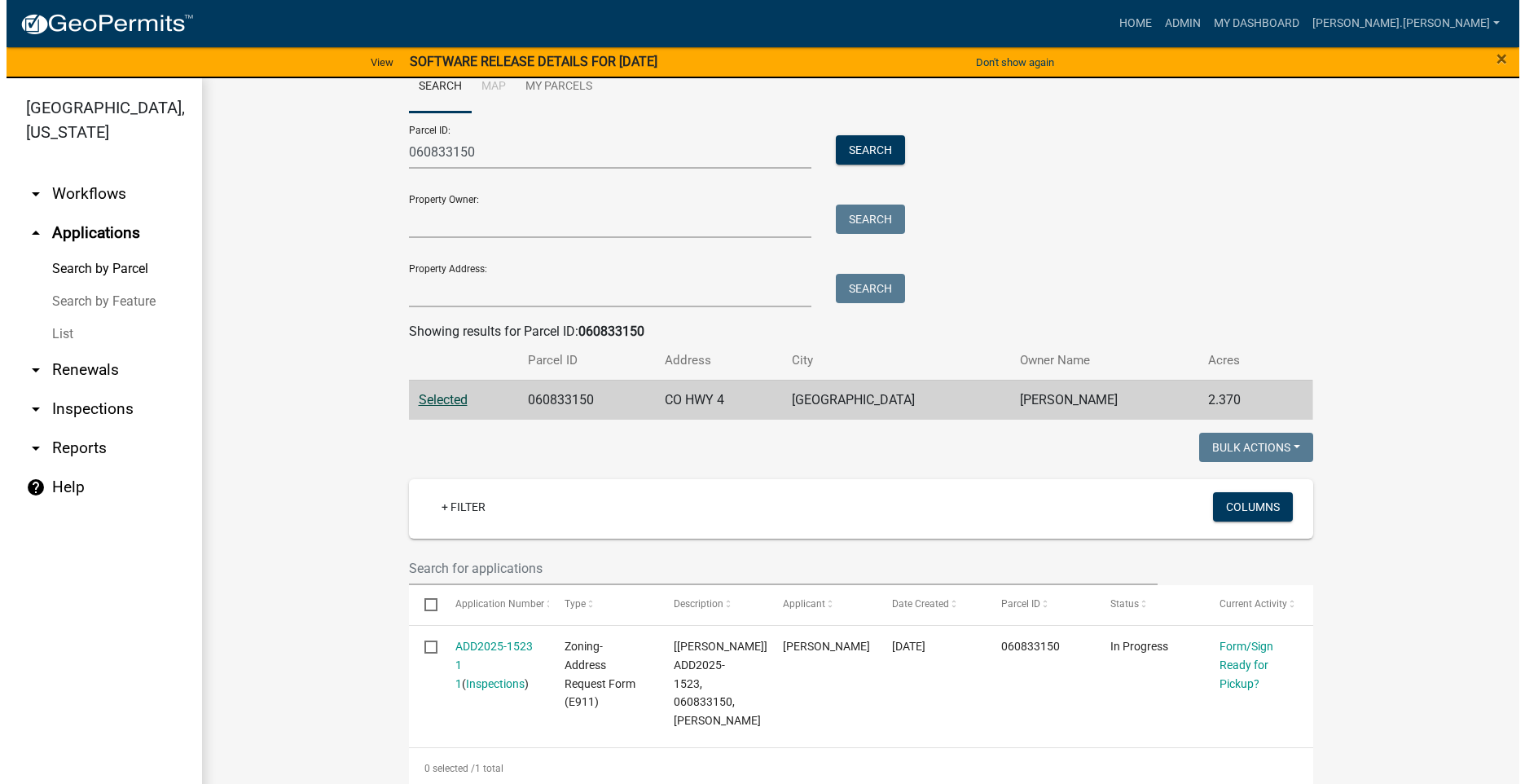
scroll to position [105, 0]
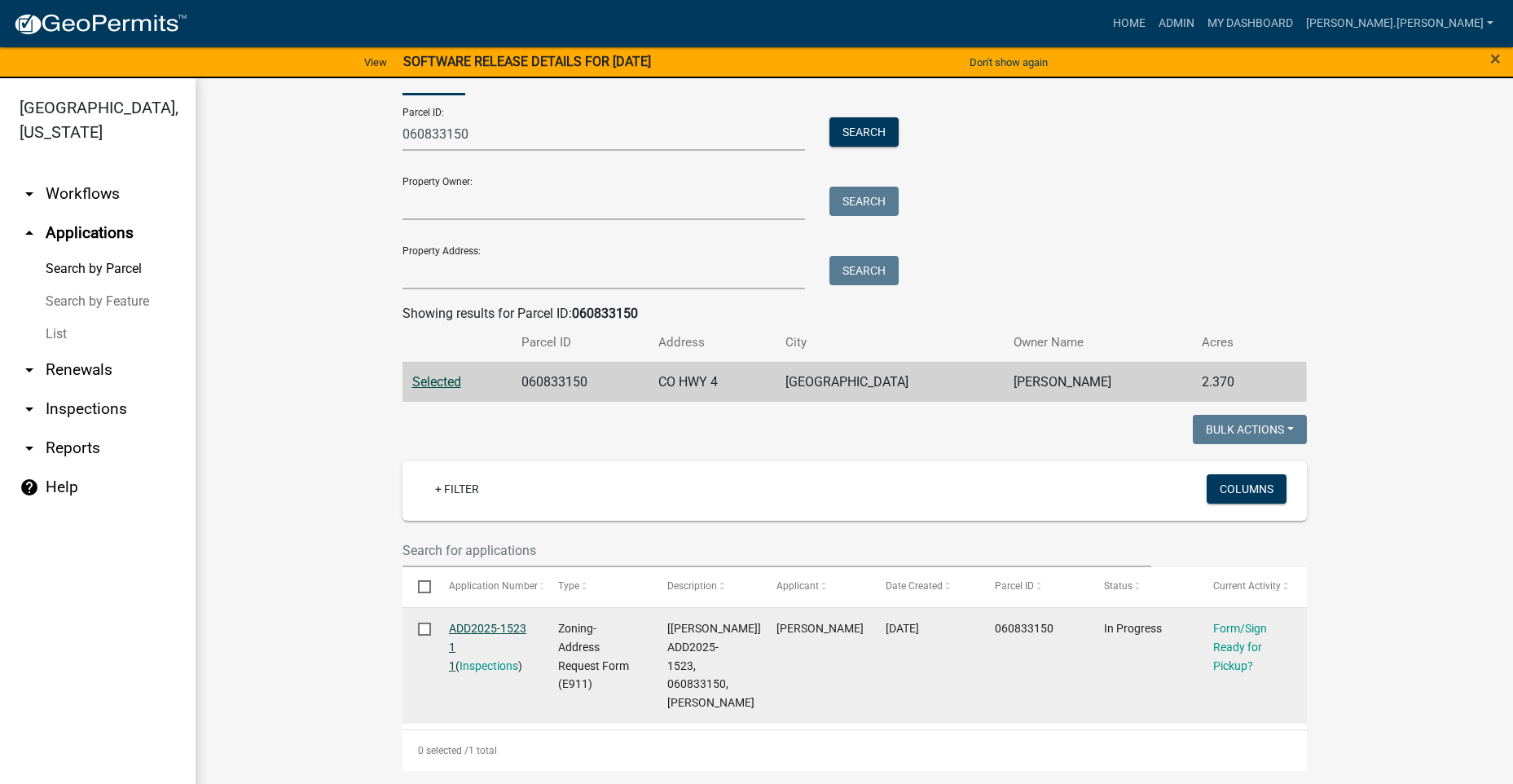
click at [516, 622] on link "ADD2025-1523 1 1" at bounding box center [487, 647] width 78 height 51
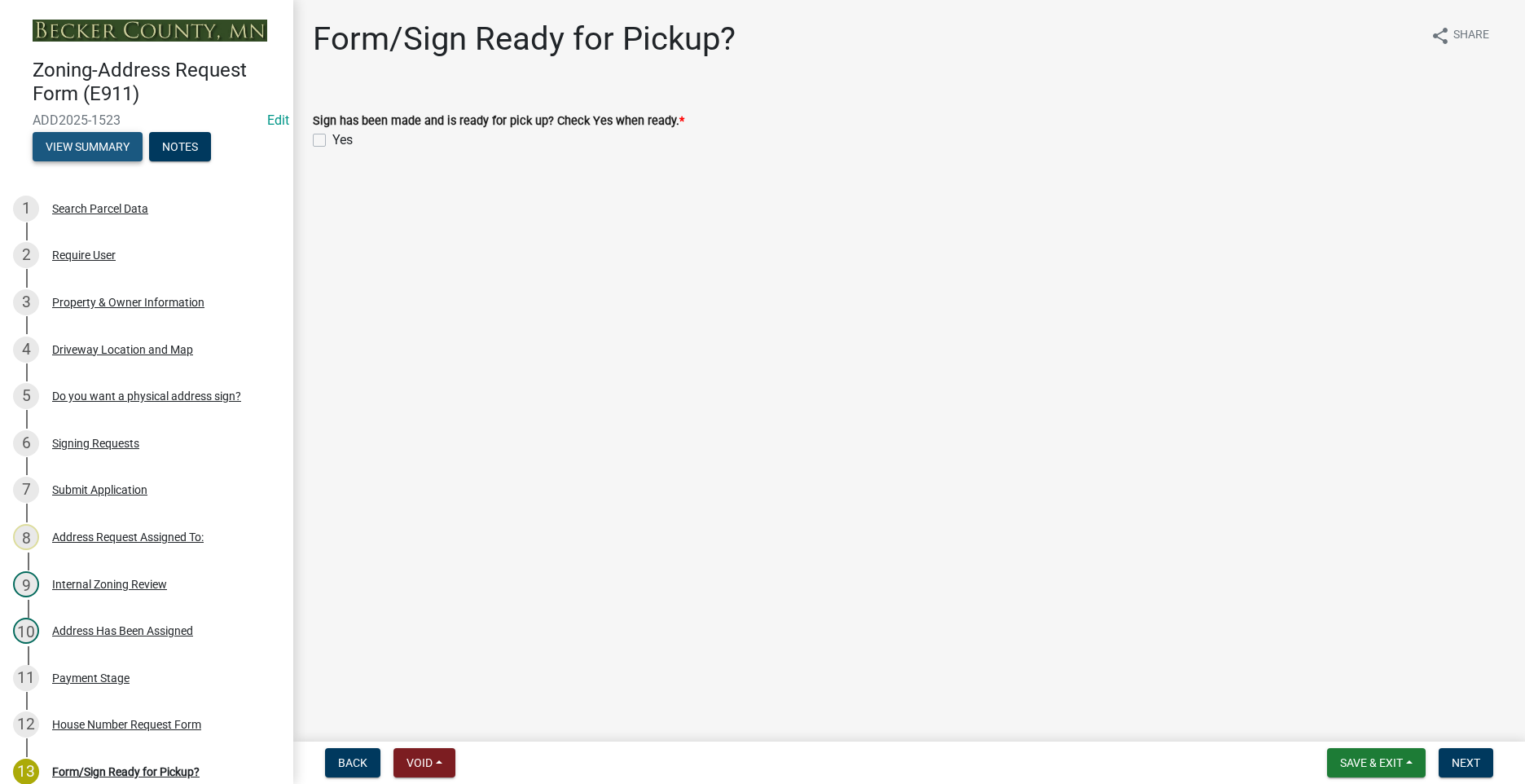
click at [95, 142] on button "View Summary" at bounding box center [88, 146] width 110 height 30
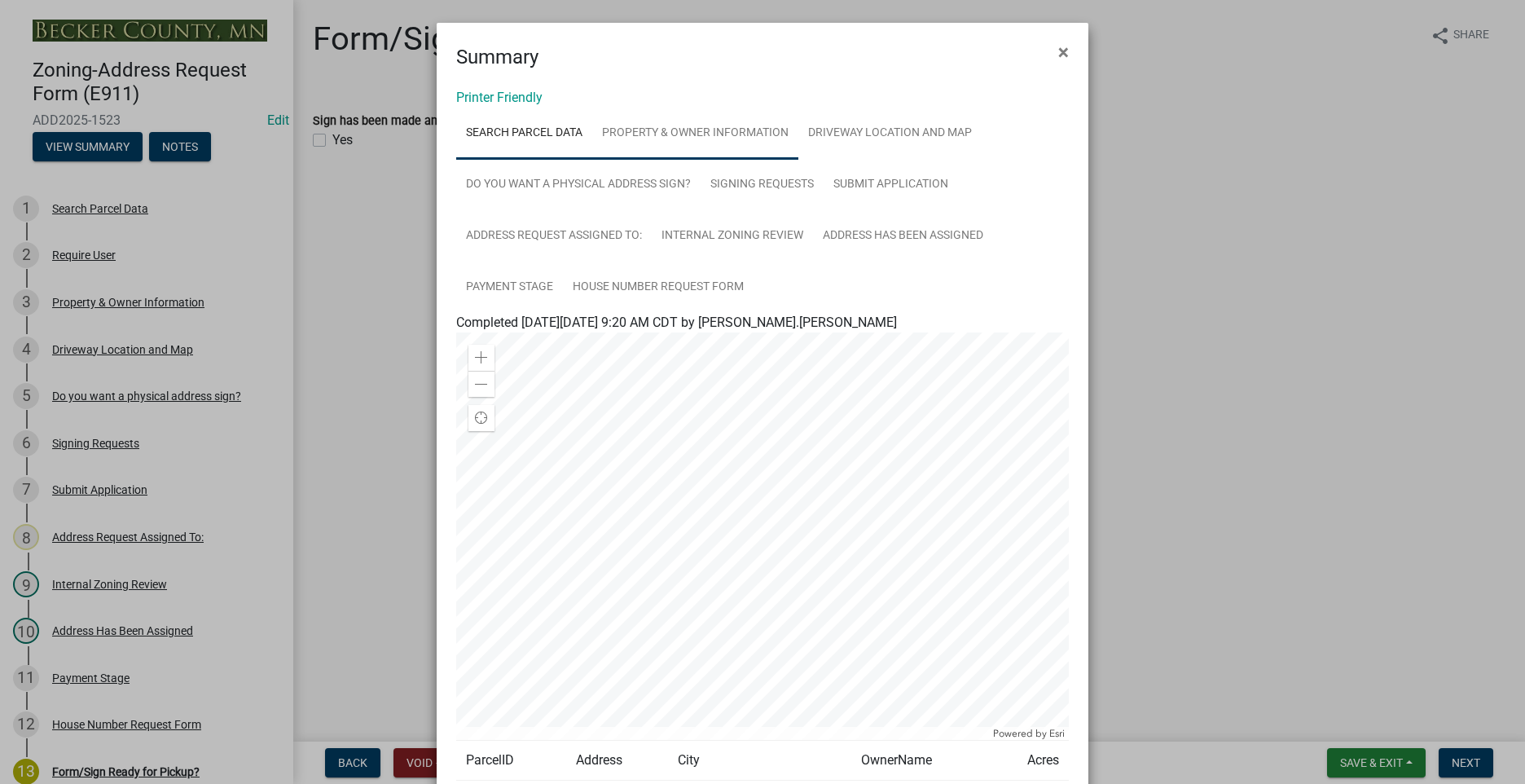
click at [742, 134] on link "Property & Owner Information" at bounding box center [695, 134] width 206 height 52
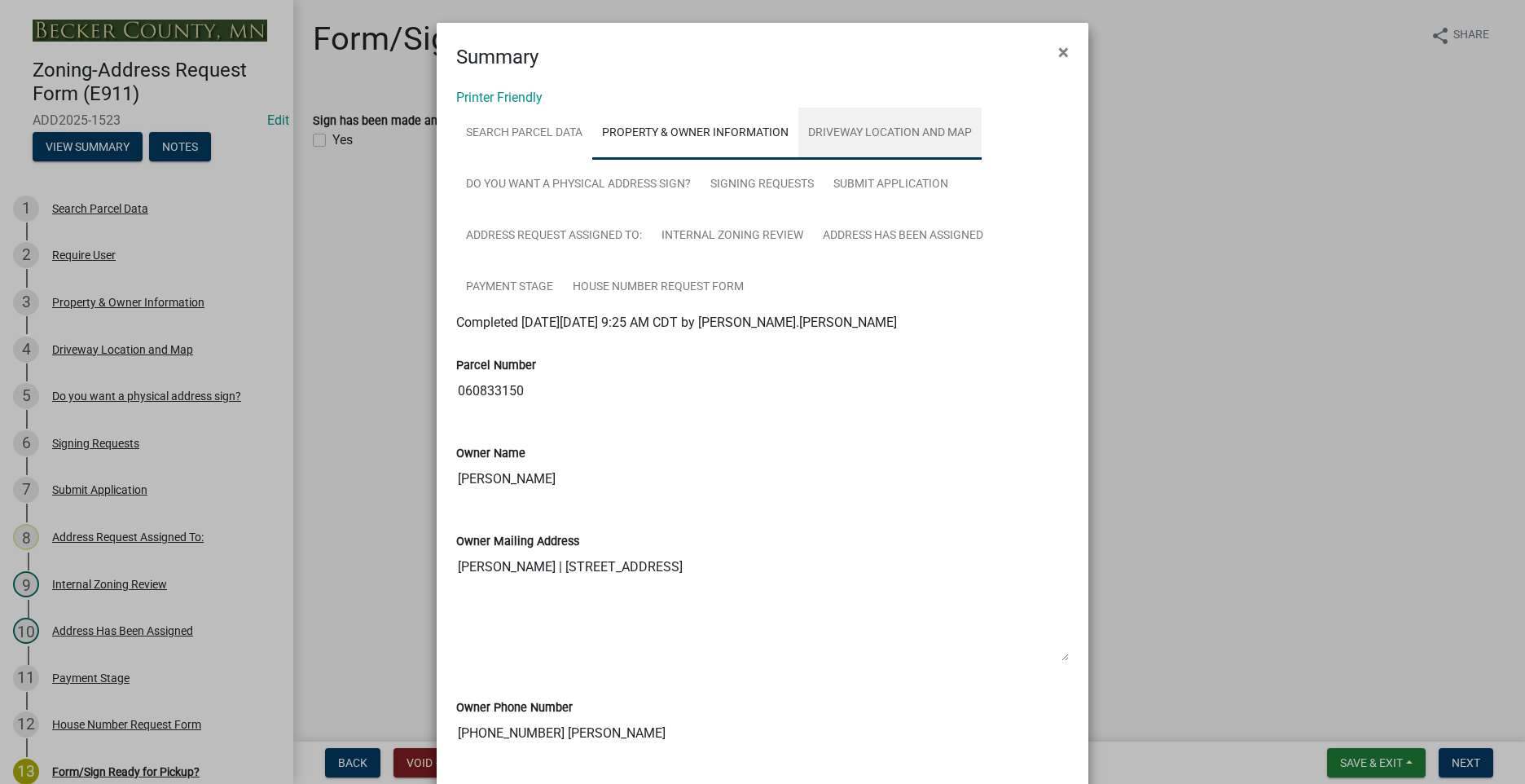
click at [864, 138] on link "Driveway Location and Map" at bounding box center [890, 134] width 183 height 52
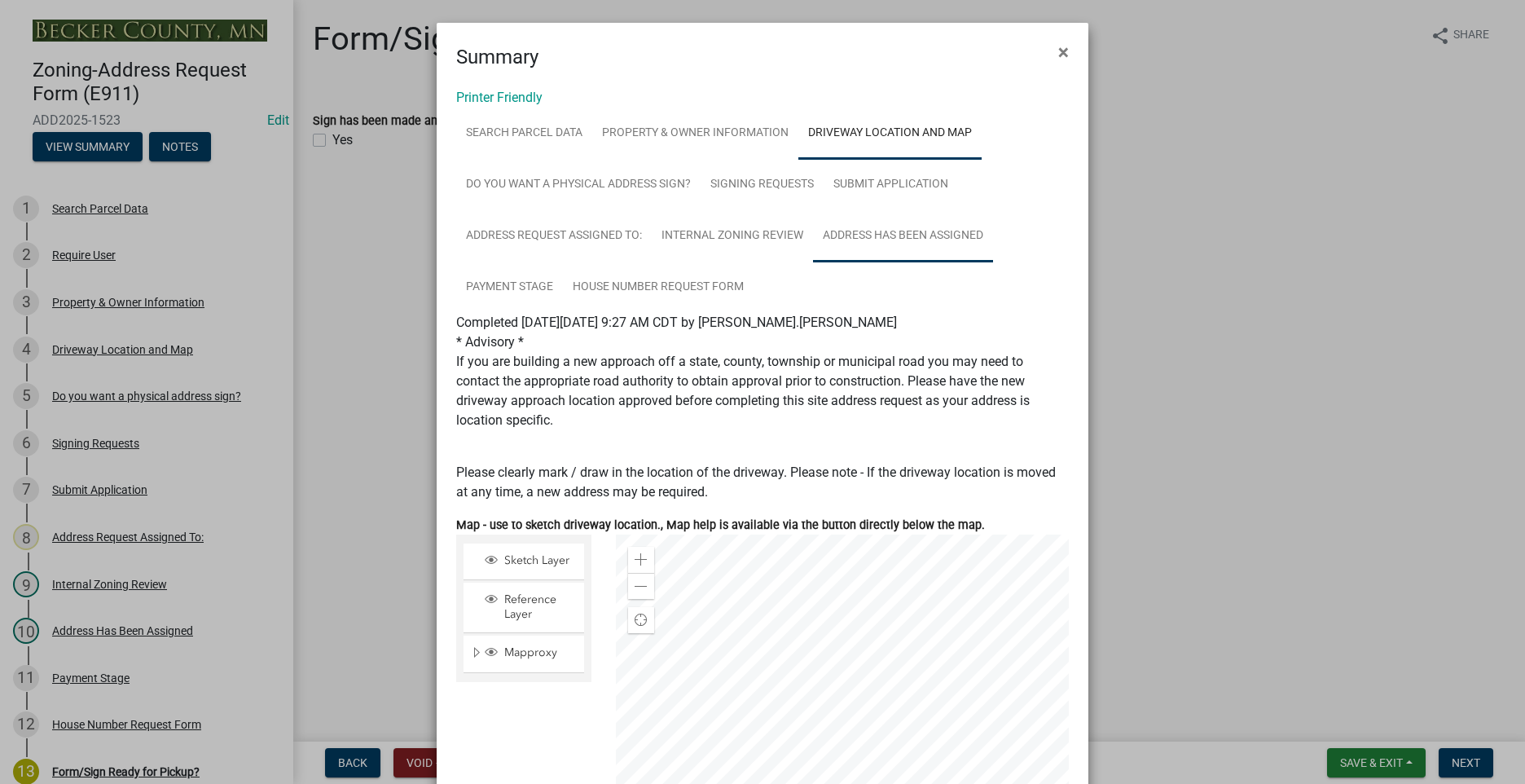
click at [881, 227] on link "Address Has Been Assigned" at bounding box center [903, 236] width 180 height 52
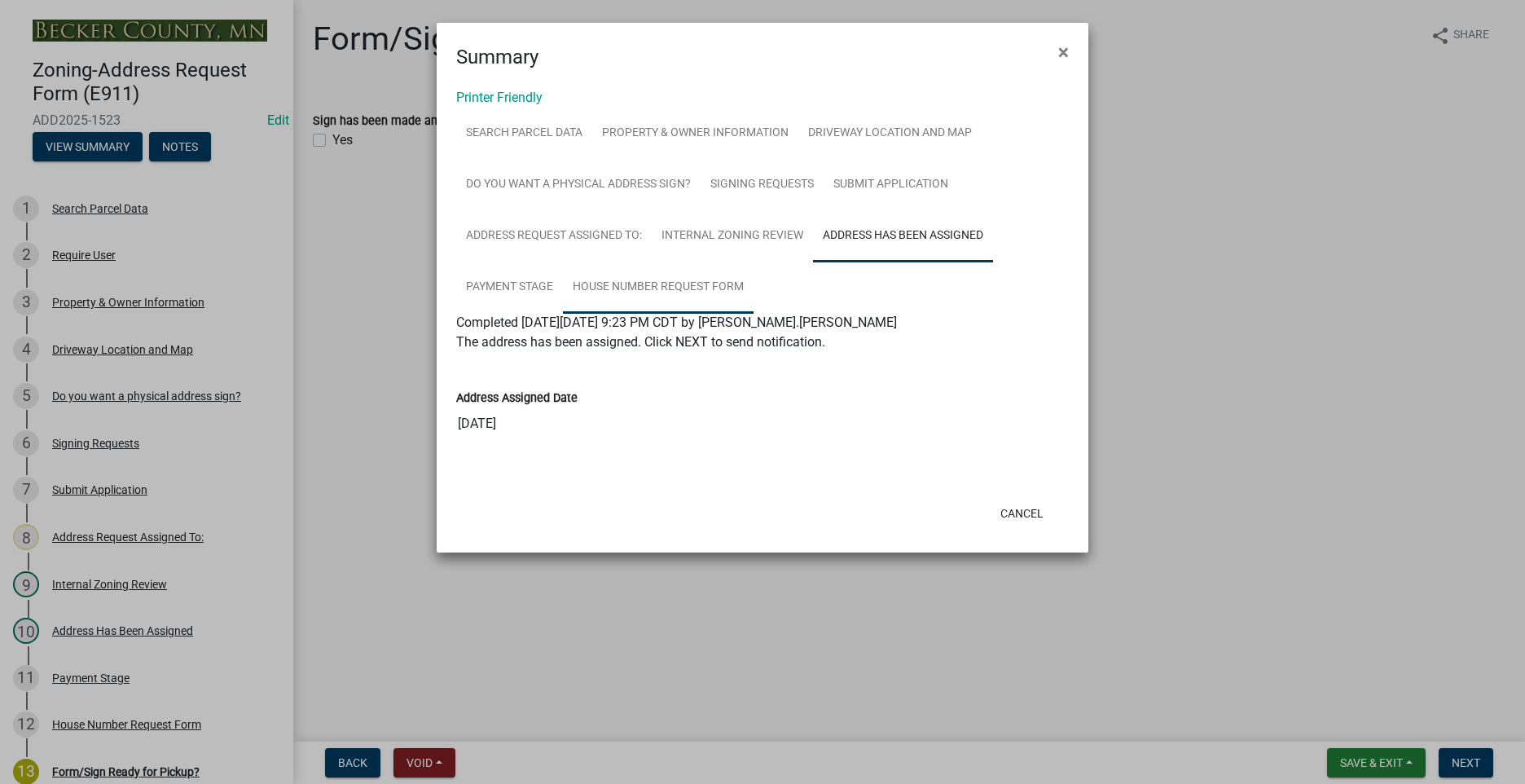
click at [602, 285] on link "House Number Request Form" at bounding box center [658, 288] width 190 height 52
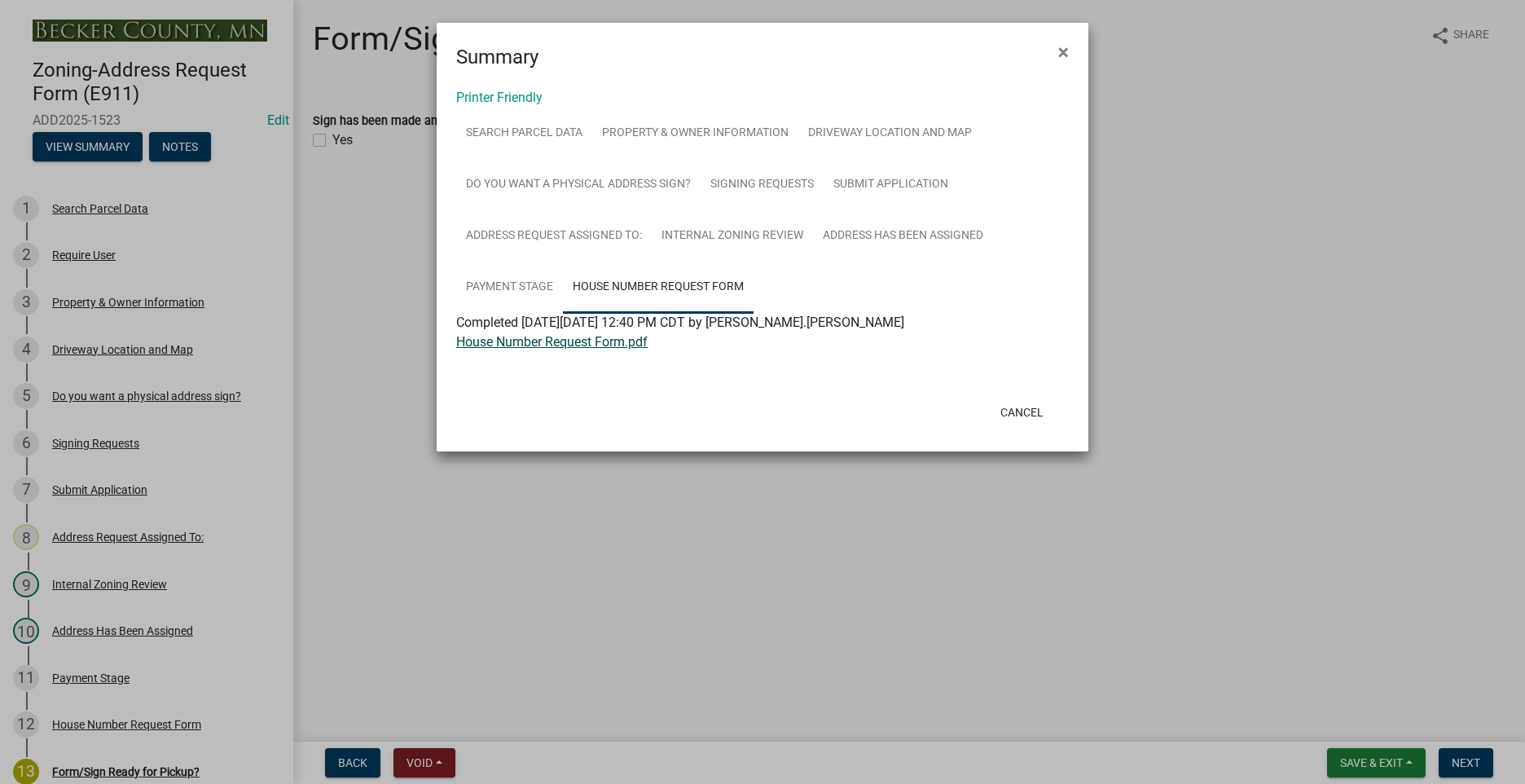
click at [599, 342] on link "House Number Request Form.pdf" at bounding box center [552, 341] width 191 height 15
click at [1068, 54] on span "×" at bounding box center [1064, 51] width 11 height 23
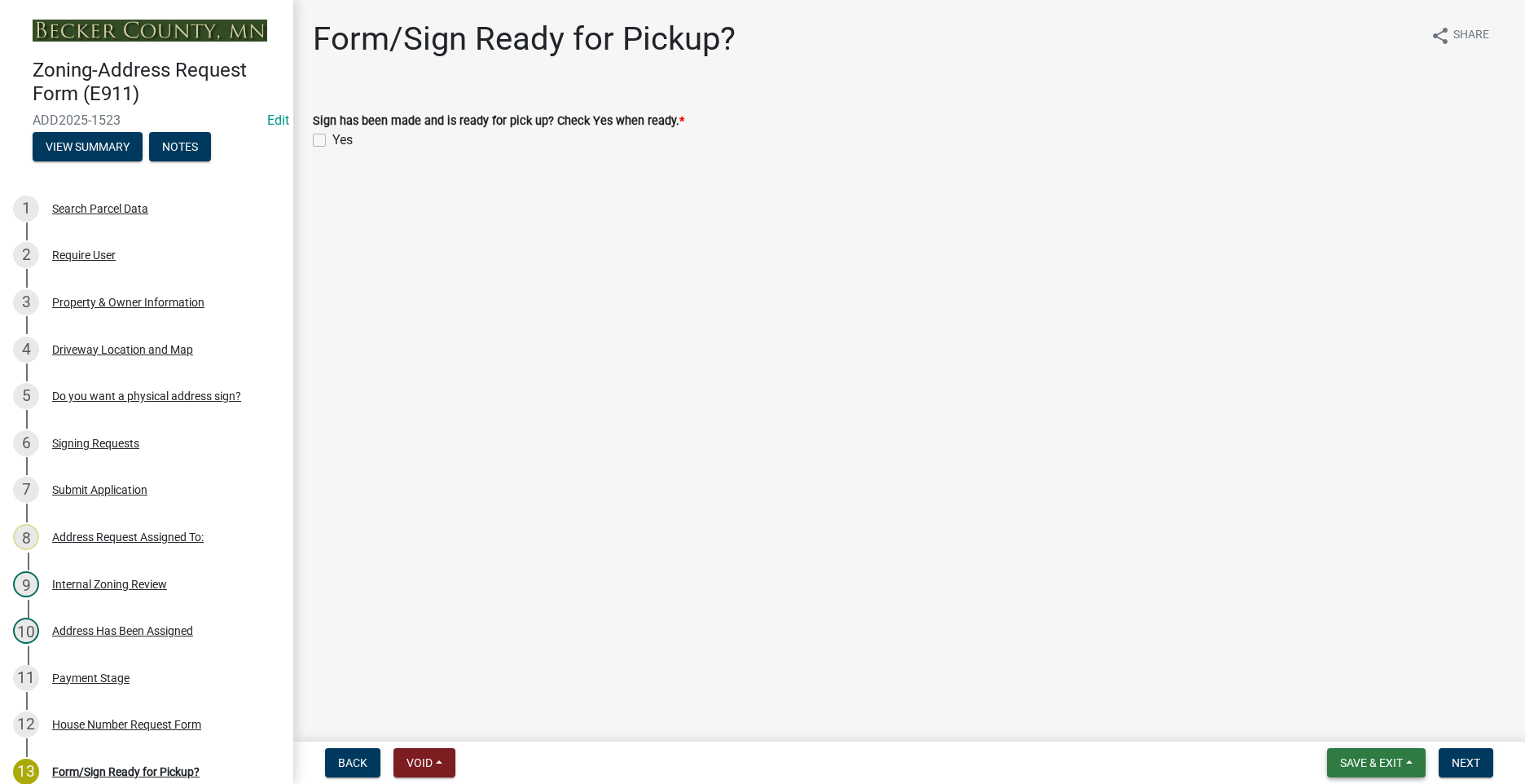
click at [1400, 767] on span "Save & Exit" at bounding box center [1372, 762] width 63 height 13
click at [1378, 725] on button "Save & Exit" at bounding box center [1361, 719] width 130 height 39
